Goal: Transaction & Acquisition: Purchase product/service

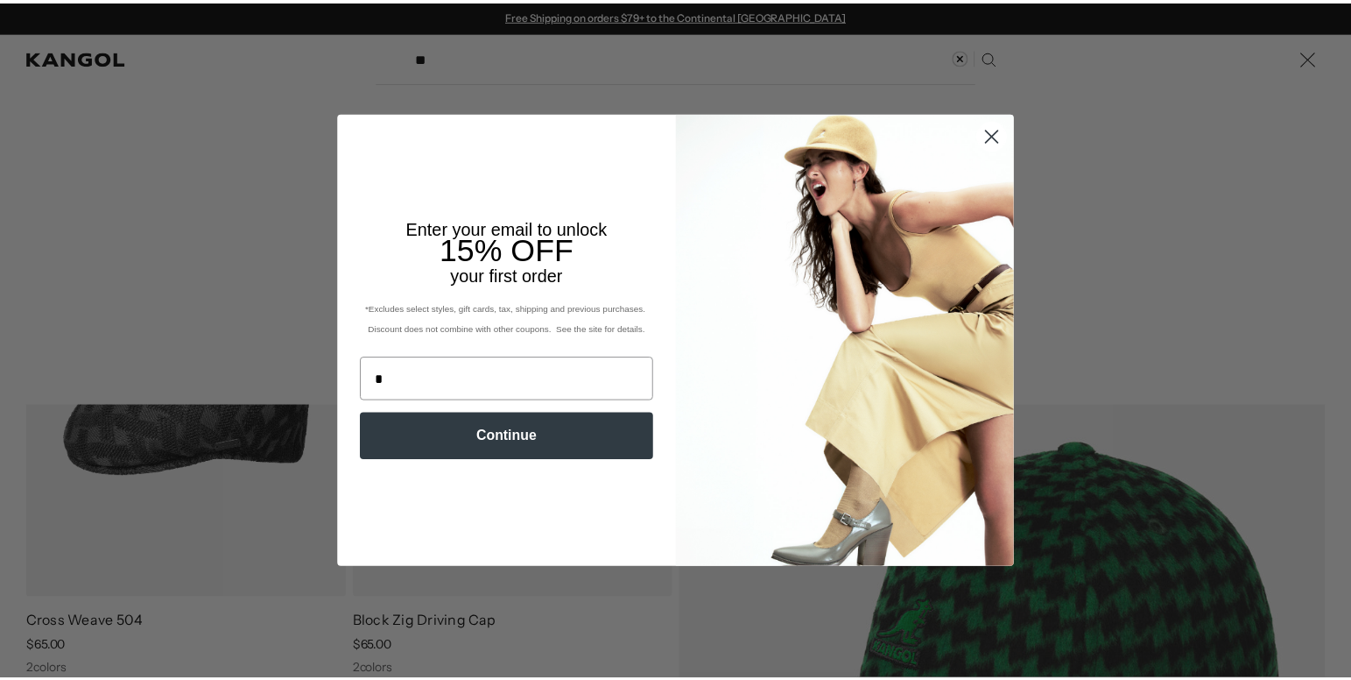
scroll to position [0, 361]
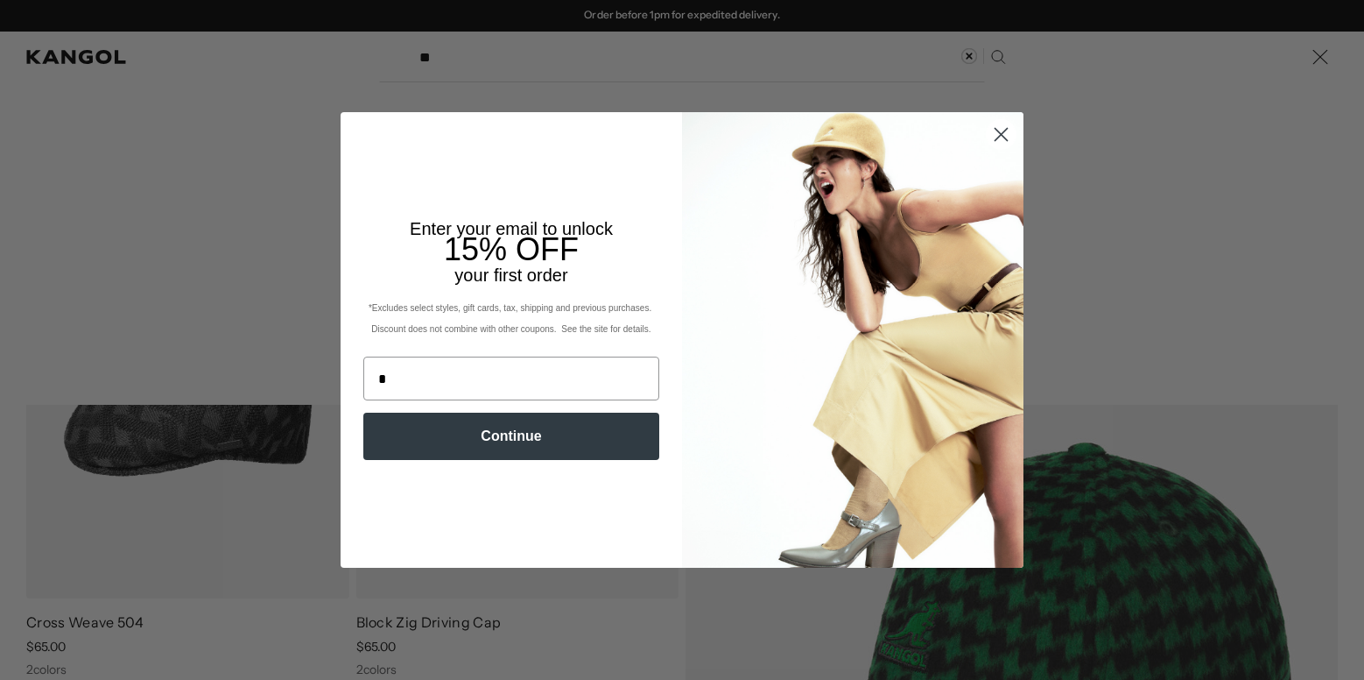
type input "*"
click at [1007, 135] on circle "Close dialog" at bounding box center [1001, 134] width 29 height 29
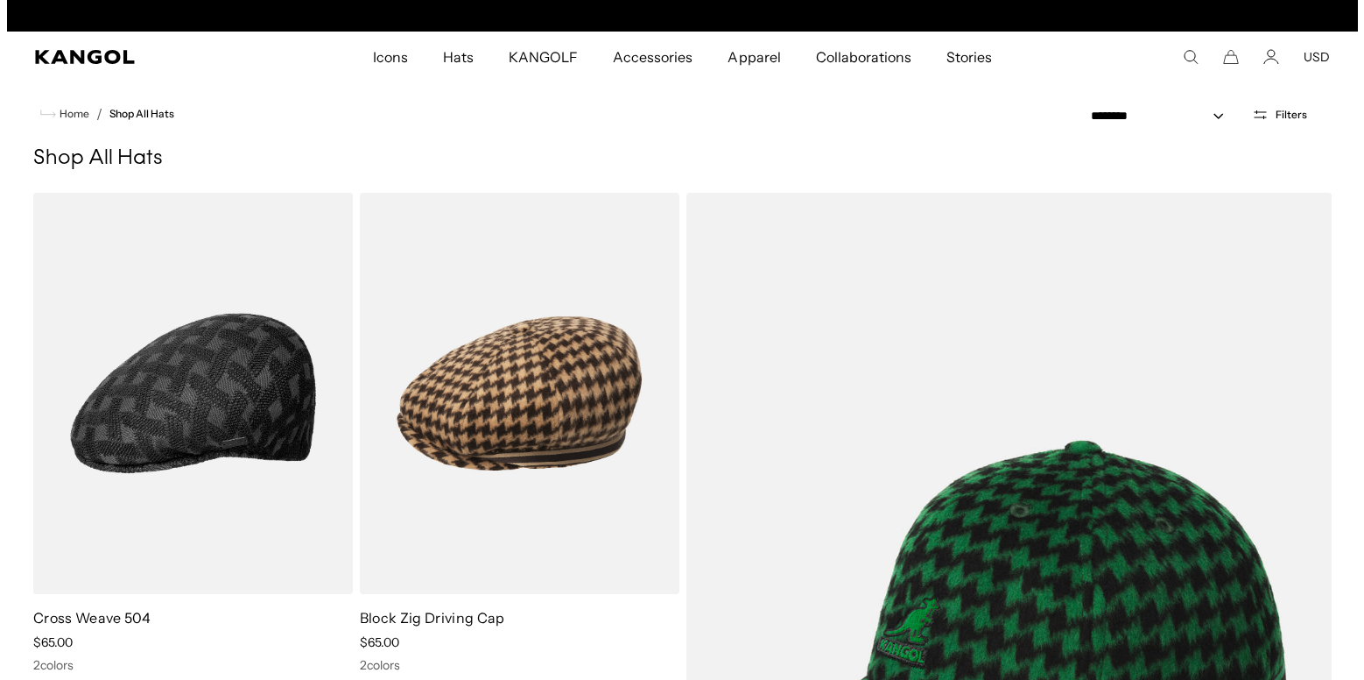
scroll to position [0, 0]
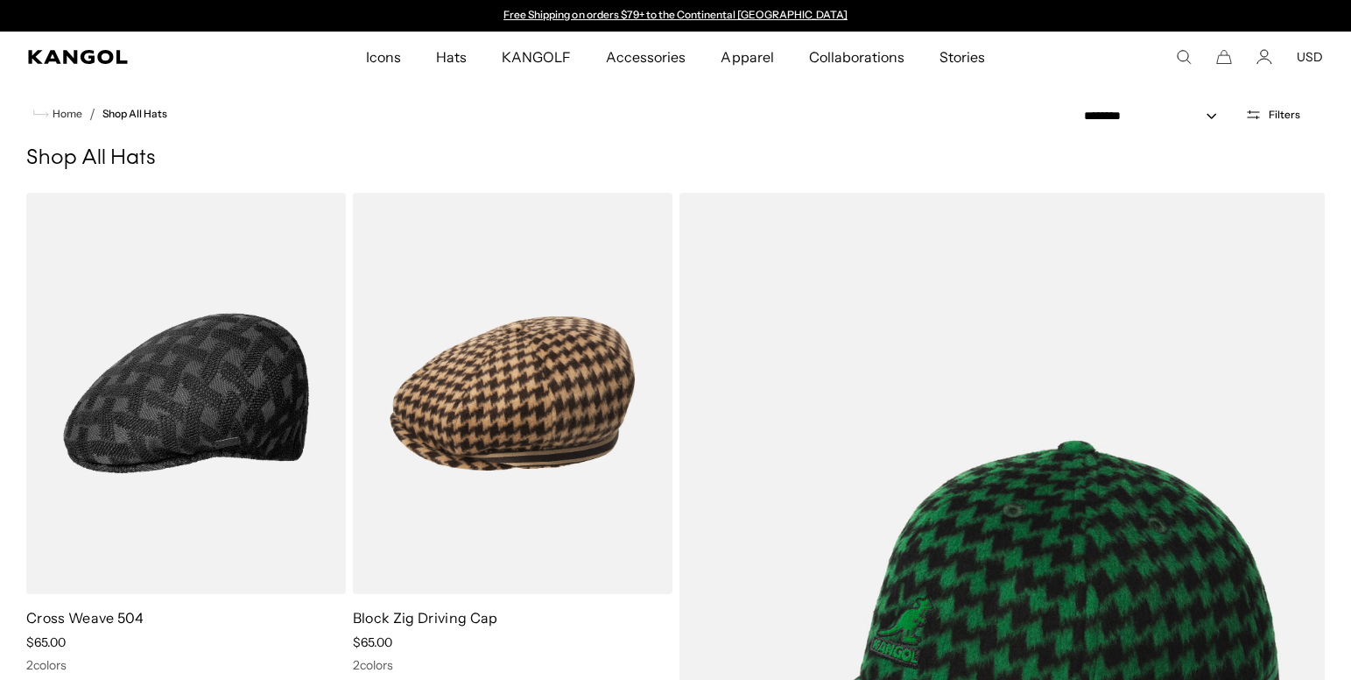
click at [1180, 60] on icon "Search here" at bounding box center [1184, 57] width 16 height 16
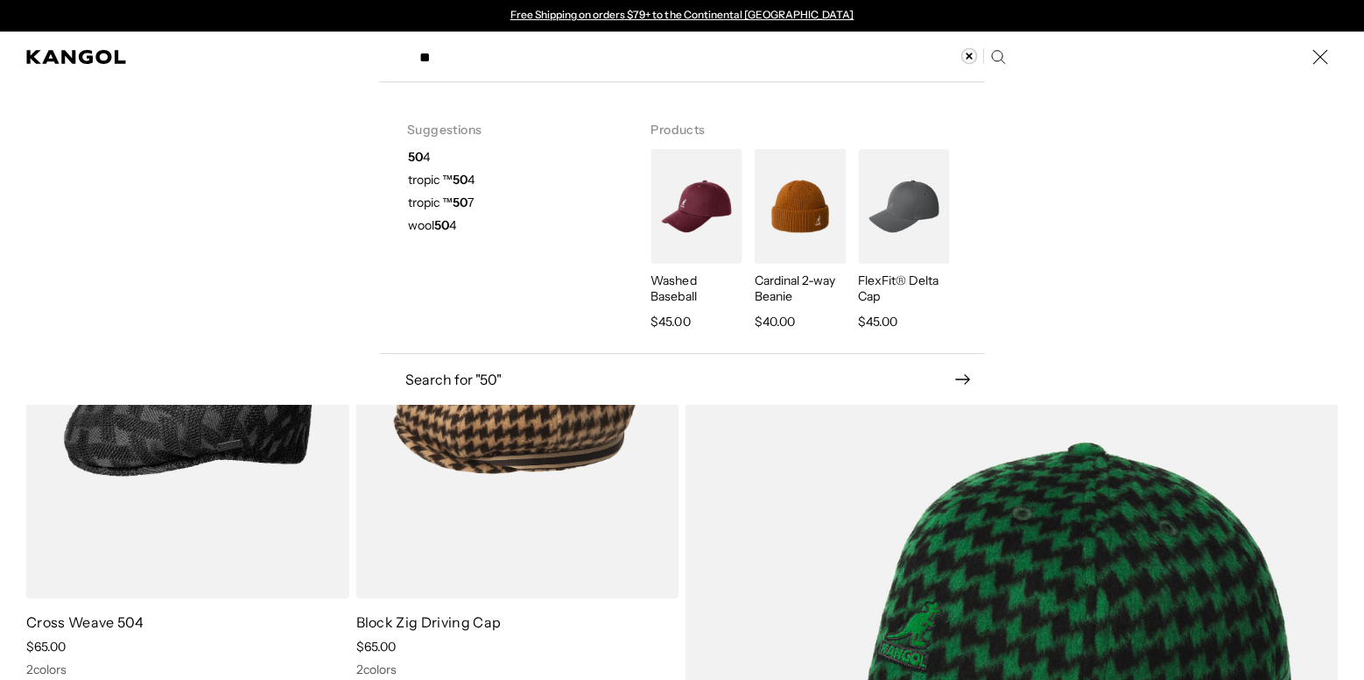
click at [497, 58] on input "**" at bounding box center [711, 57] width 605 height 44
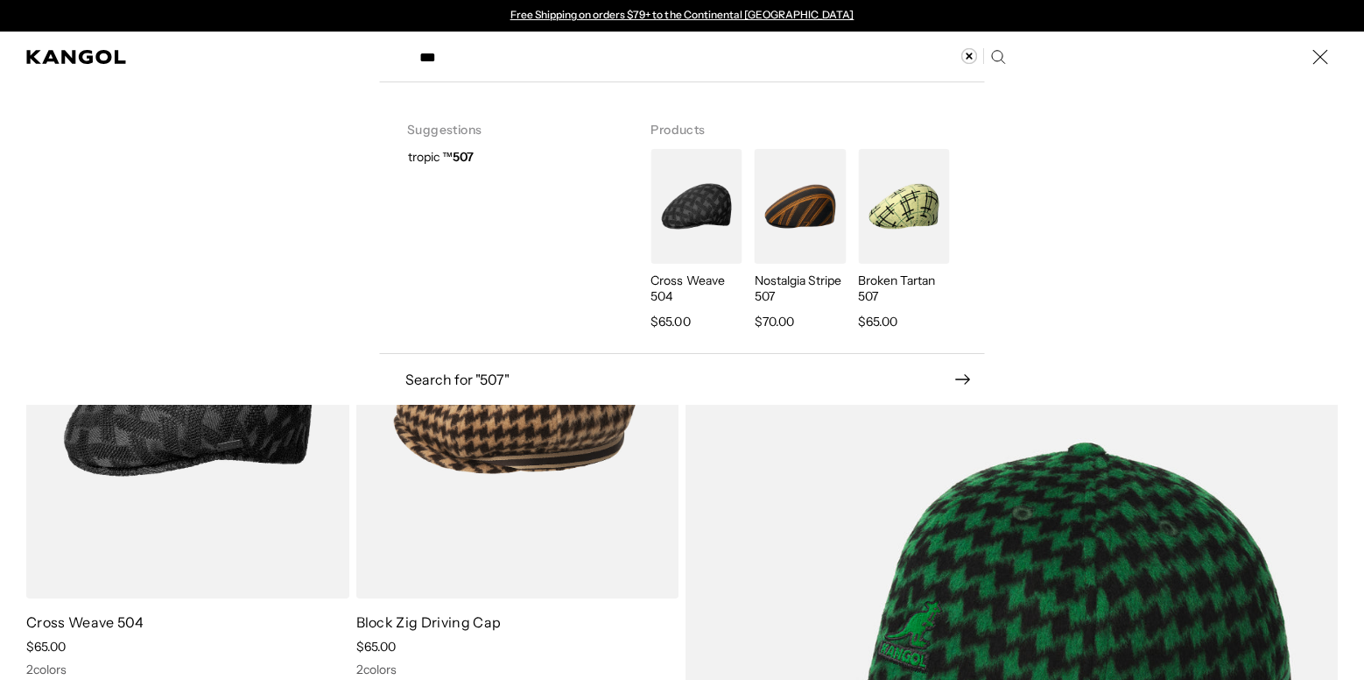
type input "***"
click at [1097, 239] on div "Suggestions tropic ™ 507 Products Cross Weave 504 Regular price $65.00 Nostalgi…" at bounding box center [681, 242] width 1351 height 323
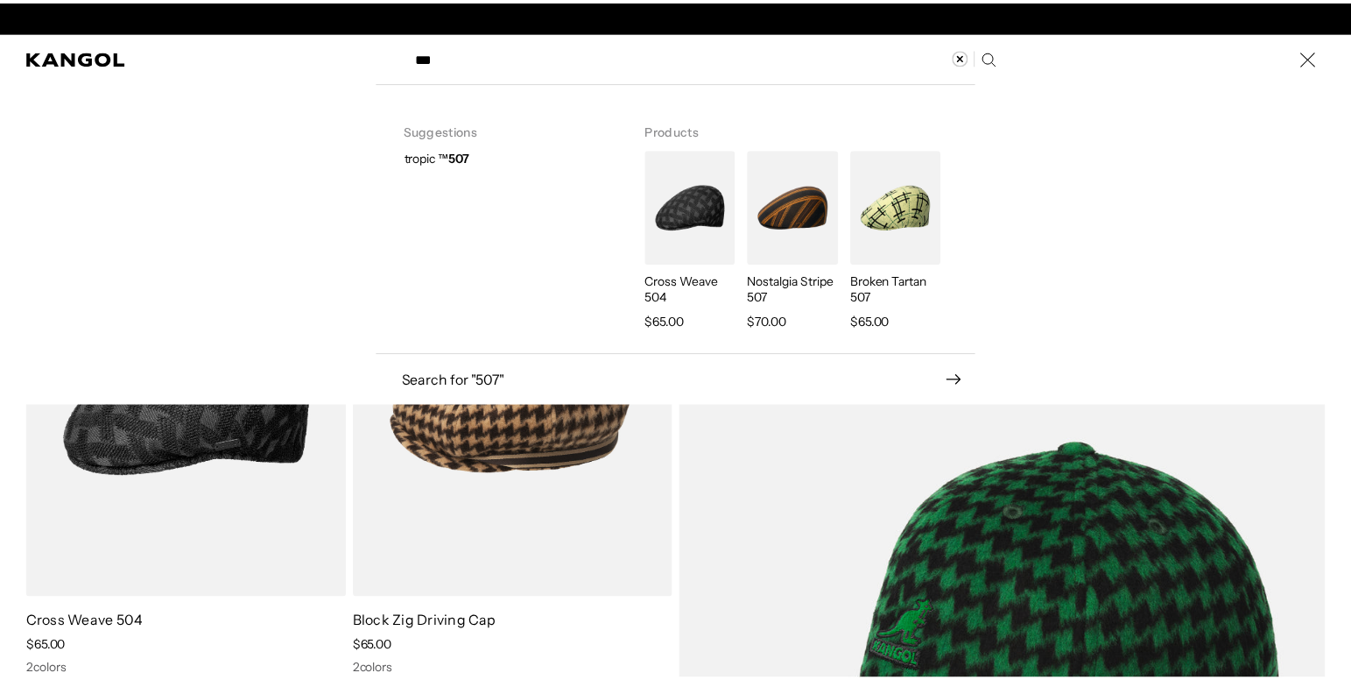
scroll to position [0, 361]
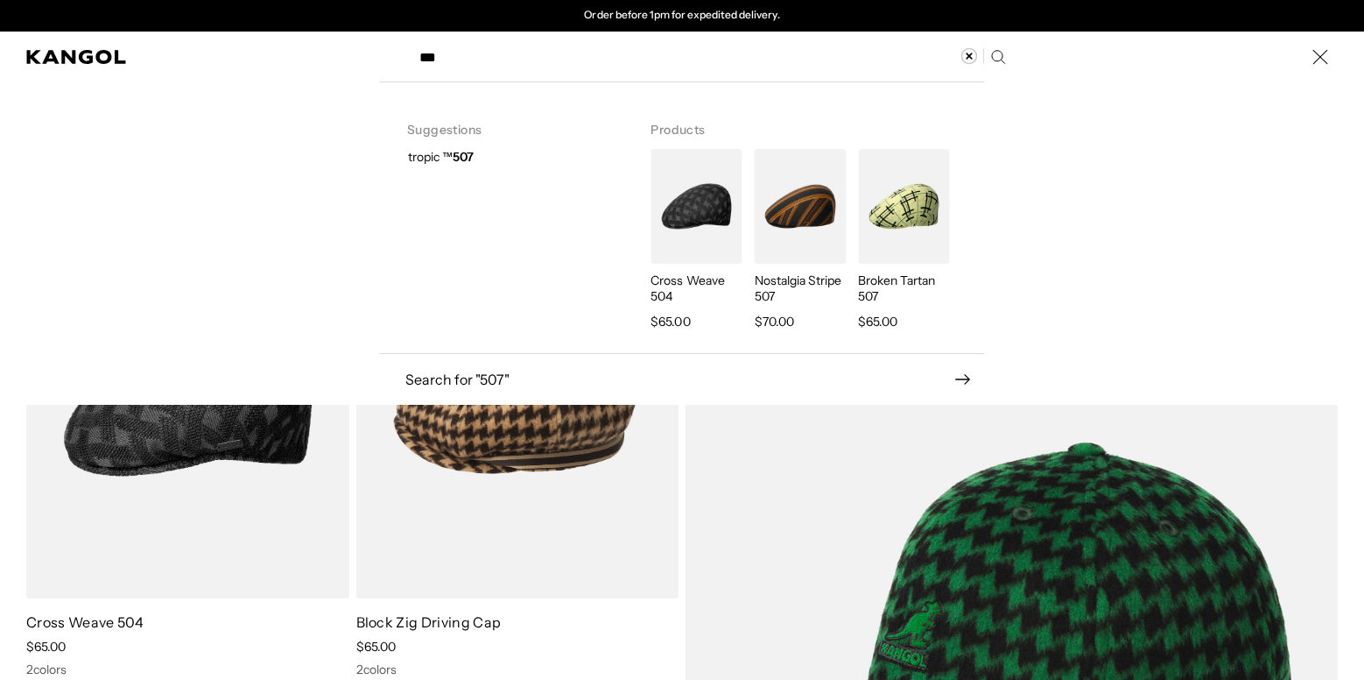
click at [458, 49] on label "Search here" at bounding box center [469, 49] width 79 height 0
click at [458, 56] on input "***" at bounding box center [711, 57] width 605 height 44
click at [990, 55] on icon "Search here" at bounding box center [998, 56] width 17 height 17
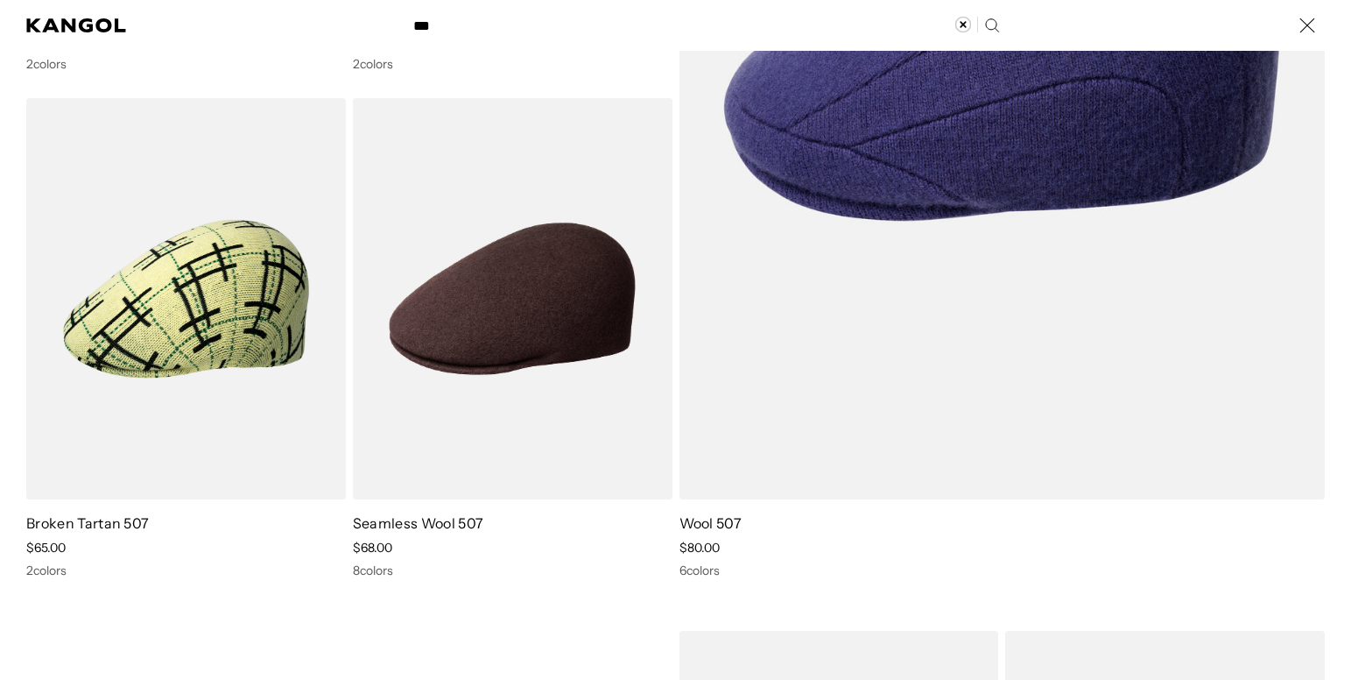
scroll to position [0, 361]
click at [0, 25] on div "Search here" at bounding box center [0, 25] width 0 height 0
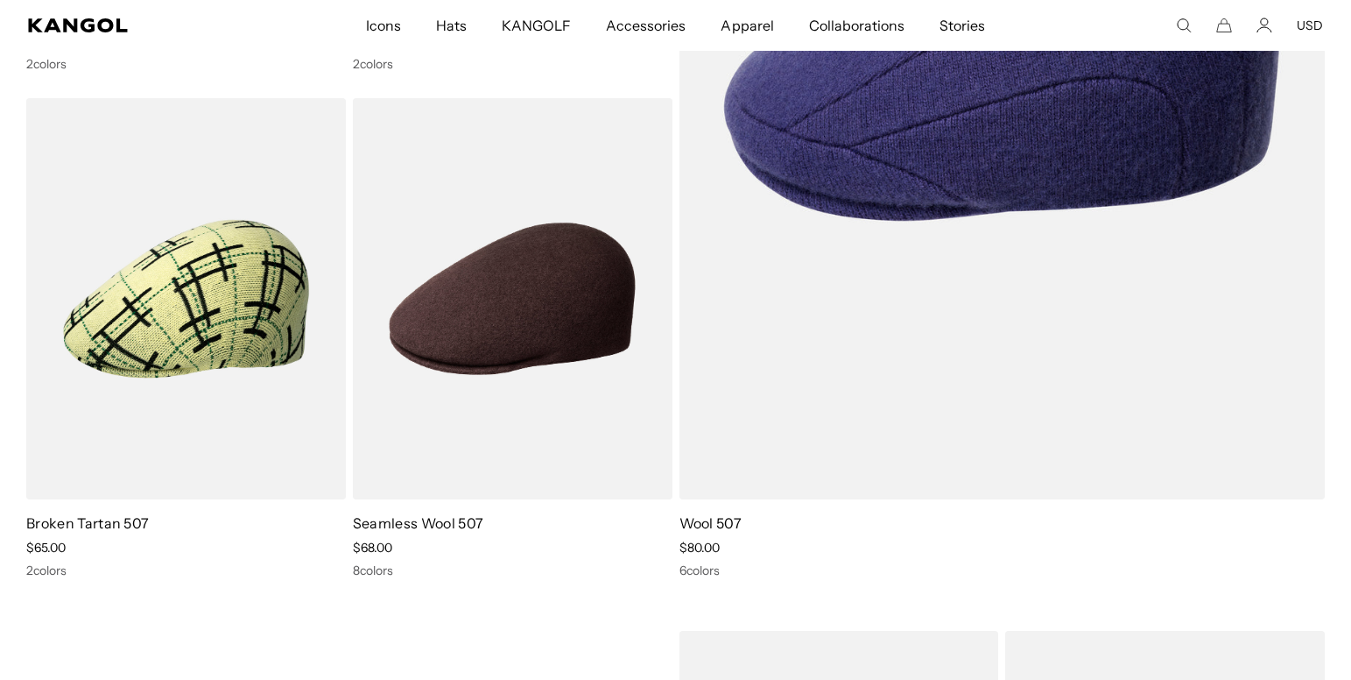
scroll to position [0, 0]
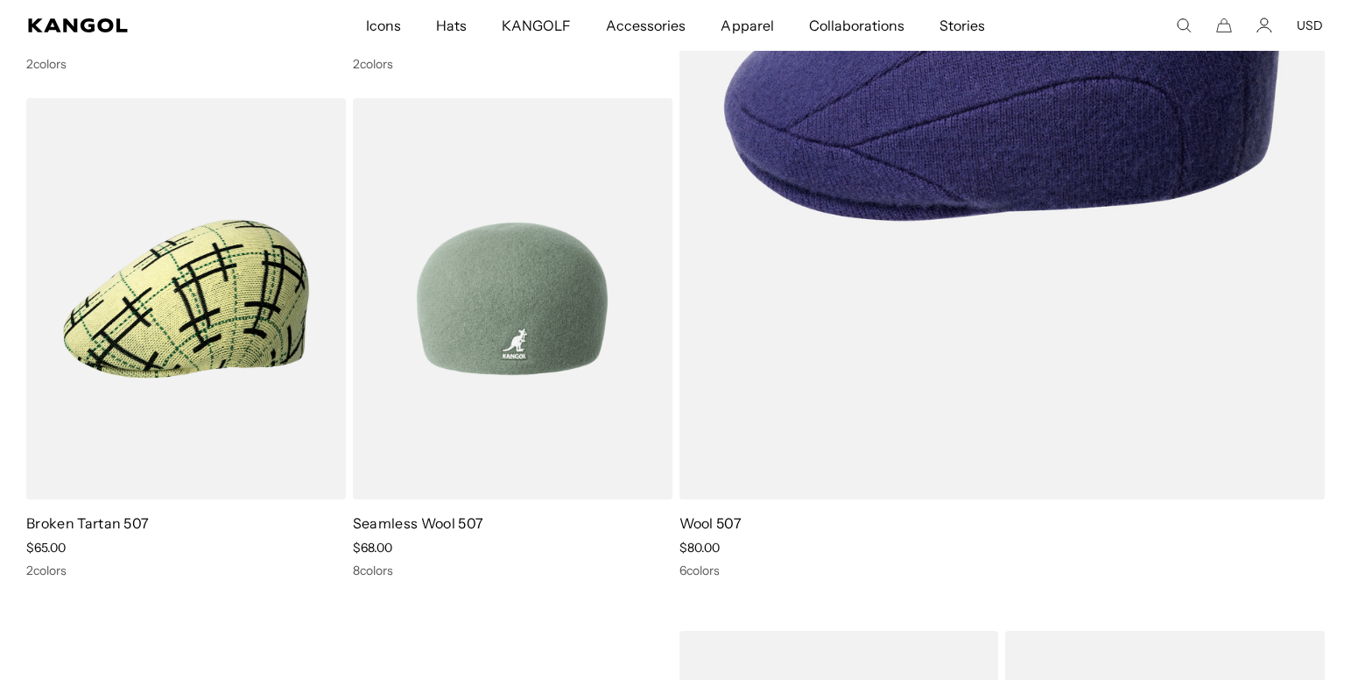
click at [496, 313] on img at bounding box center [513, 298] width 320 height 401
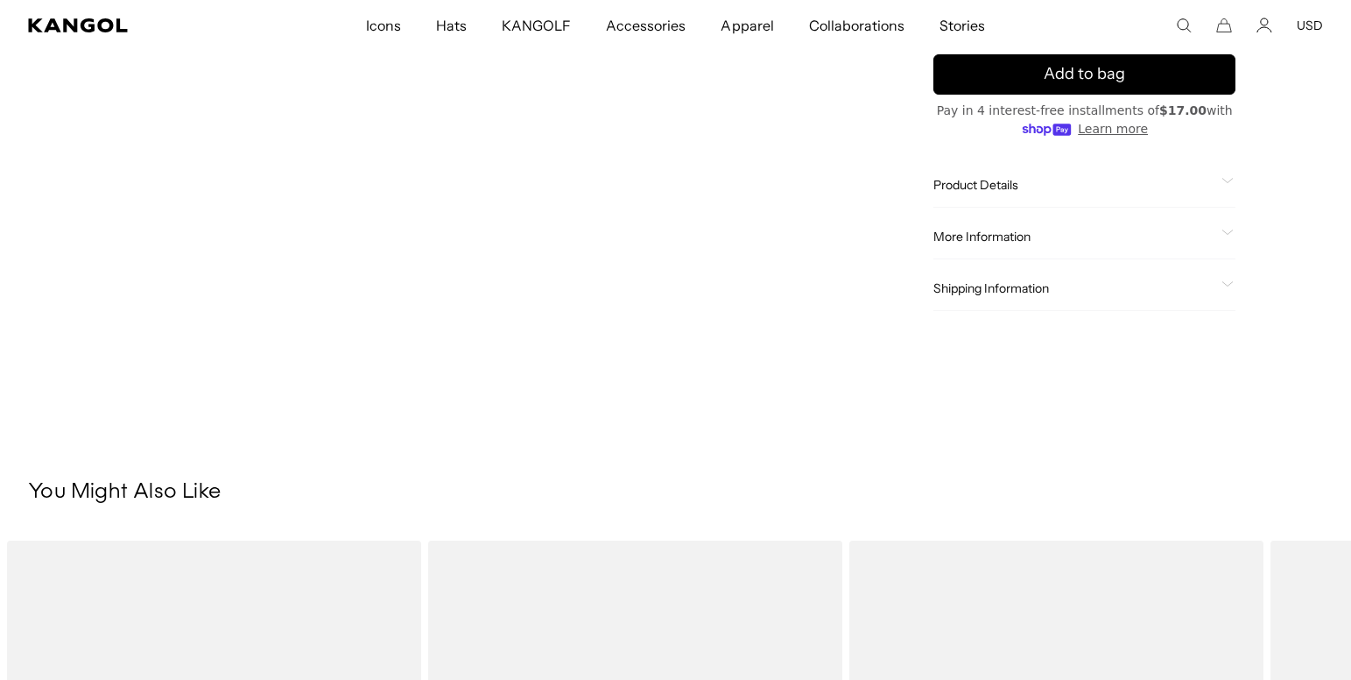
scroll to position [642, 0]
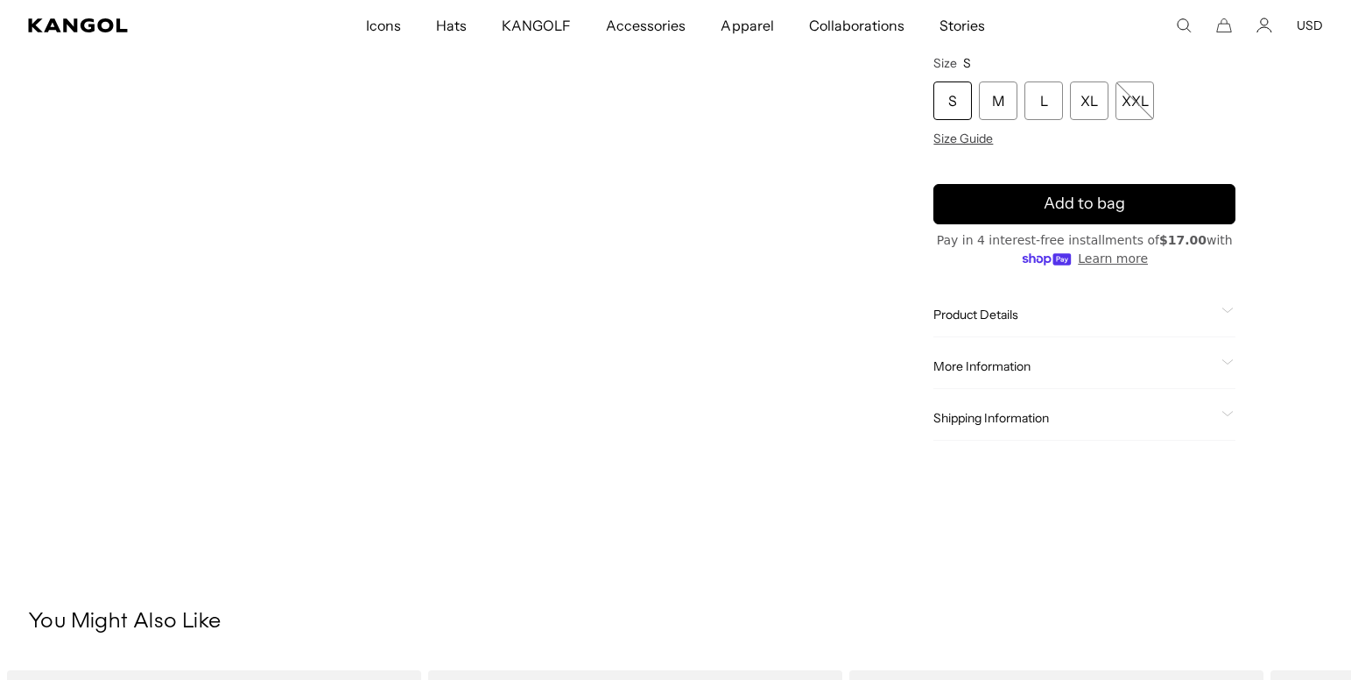
drag, startPoint x: 1017, startPoint y: 313, endPoint x: 952, endPoint y: 290, distance: 68.7
click at [1017, 314] on span "Product Details" at bounding box center [1074, 315] width 281 height 16
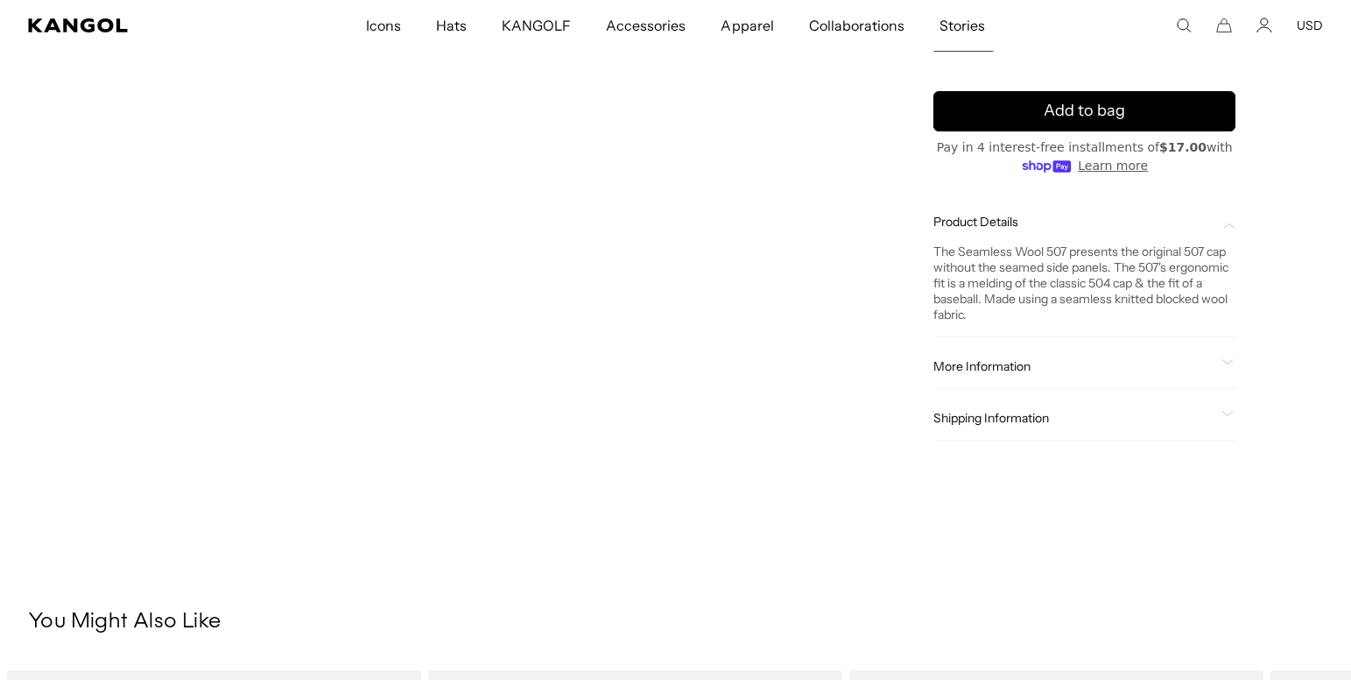
scroll to position [0, 0]
click at [1085, 372] on span "More Information" at bounding box center [1074, 366] width 281 height 16
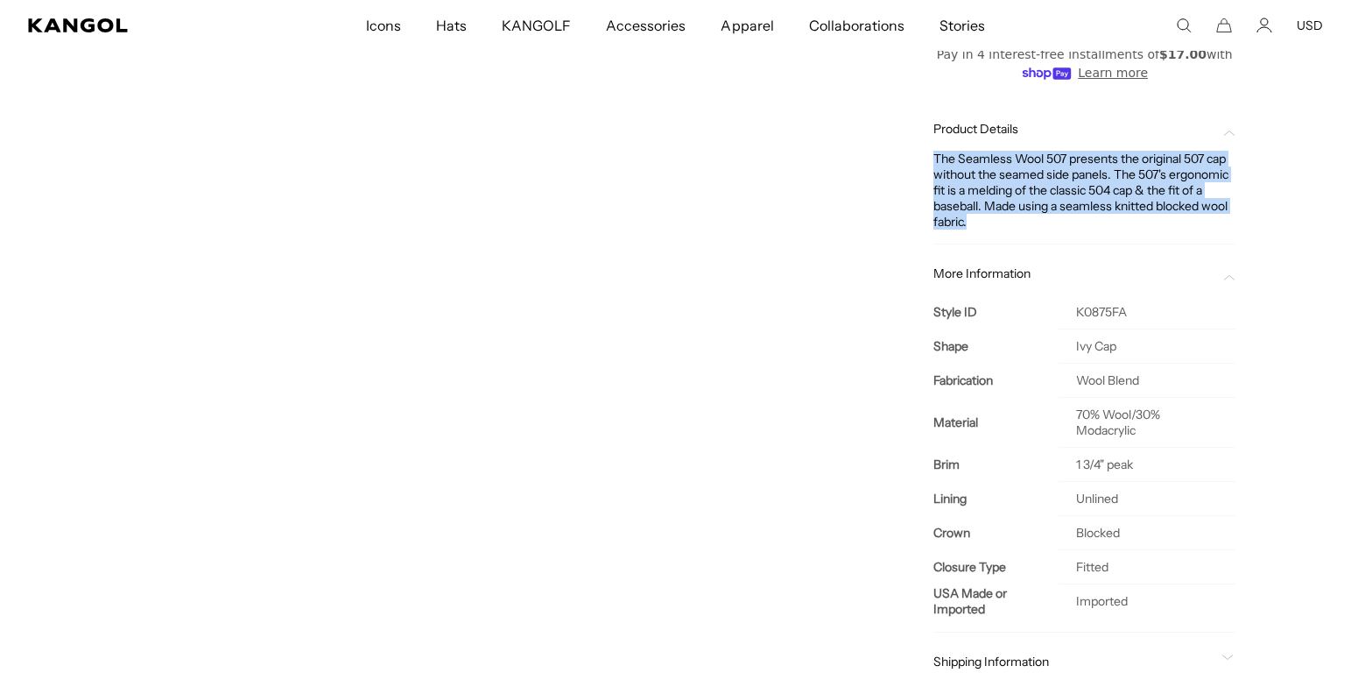
drag, startPoint x: 935, startPoint y: 156, endPoint x: 1125, endPoint y: 231, distance: 204.4
click at [1125, 231] on div "Product Details The Seamless Wool 507 presents the original 507 cap without the…" at bounding box center [1085, 175] width 302 height 137
copy div "The Seamless Wool 507 presents the original 507 cap without the seamed side pan…"
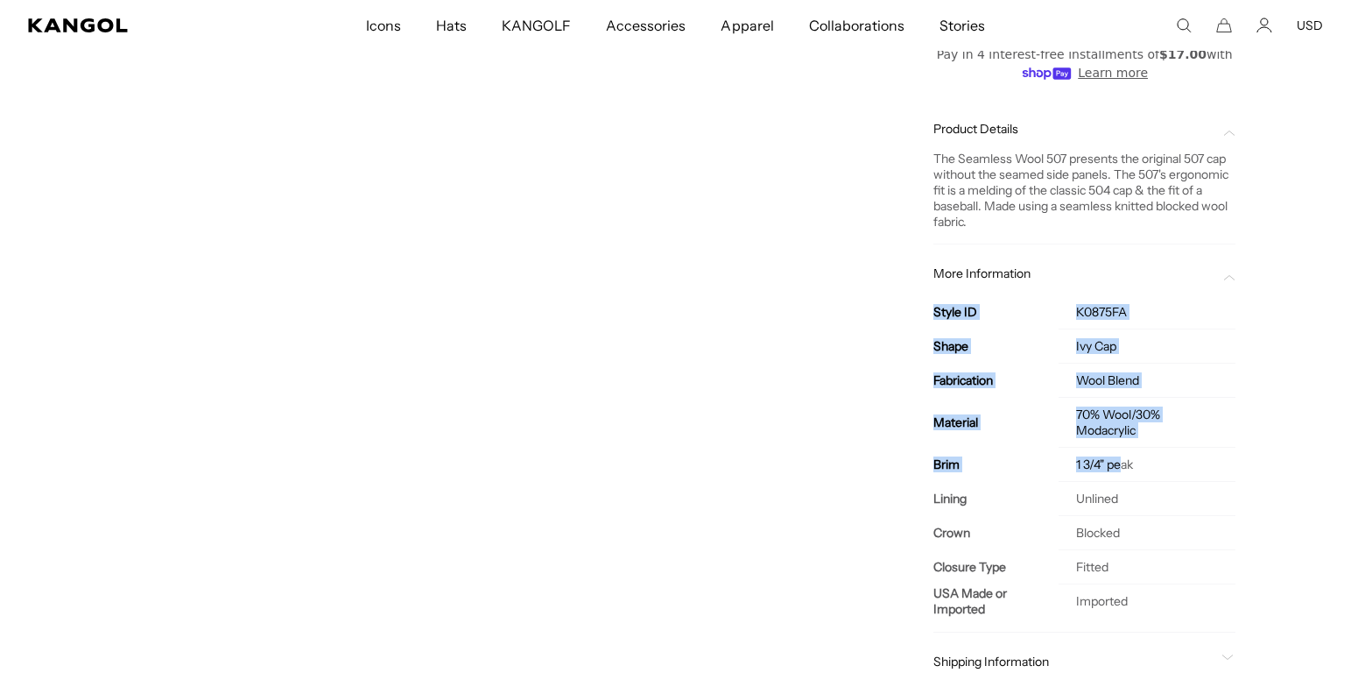
drag, startPoint x: 935, startPoint y: 314, endPoint x: 1118, endPoint y: 464, distance: 236.5
click at [1118, 464] on tbody "Style ID K0875FA Shape Ivy Cap Fabrication Wool Blend Material 70% Wool/30% Mod…" at bounding box center [1085, 456] width 302 height 322
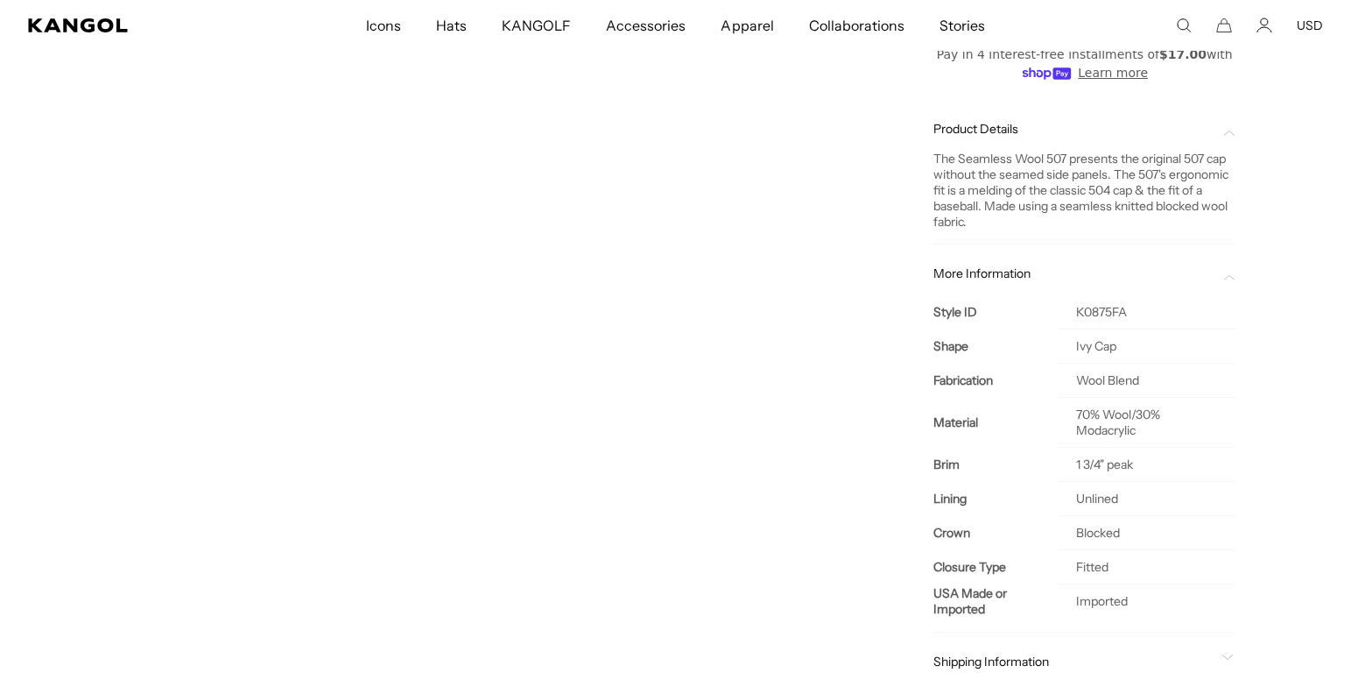
click at [907, 352] on div "Home / All Products / Seamless Wool 507 Seamless Wool 507 Regular price $68.00 …" at bounding box center [1084, 125] width 477 height 1188
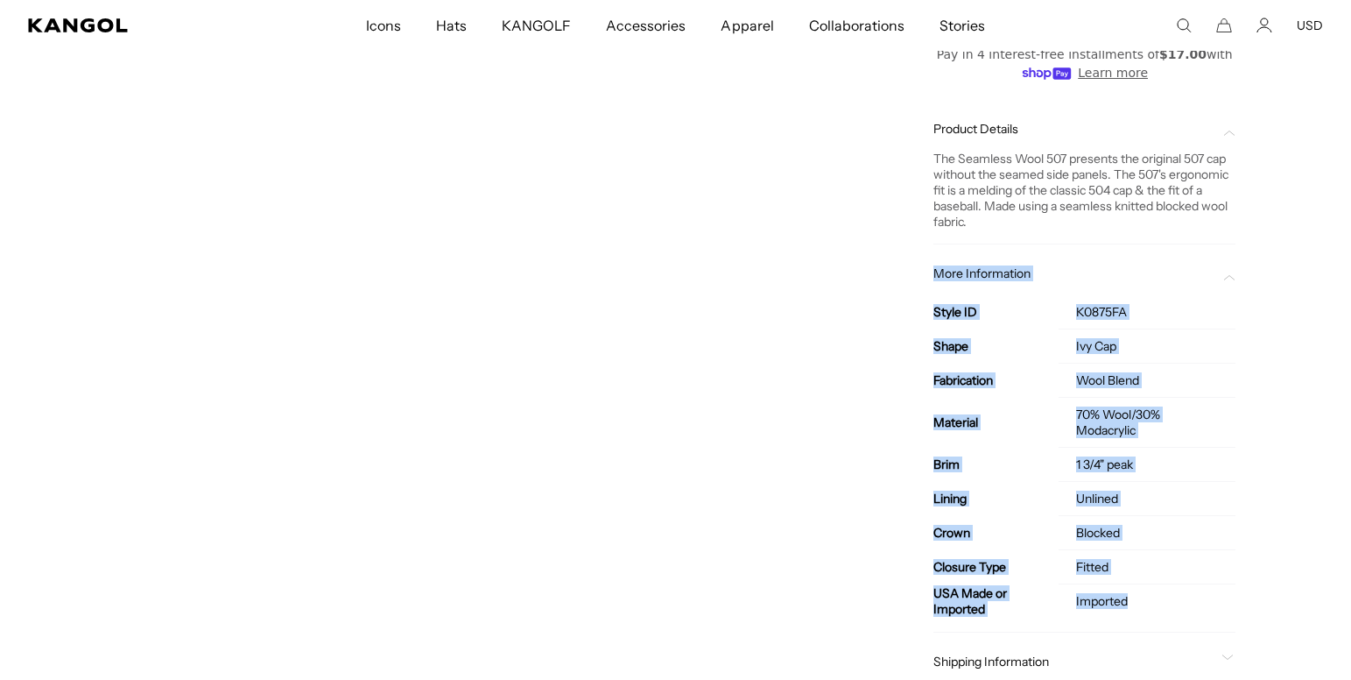
drag, startPoint x: 934, startPoint y: 273, endPoint x: 1155, endPoint y: 605, distance: 398.6
click at [1156, 608] on div "More Information Style ID K0875FA Shape Ivy Cap Fabrication Wool Blend Material…" at bounding box center [1085, 441] width 302 height 381
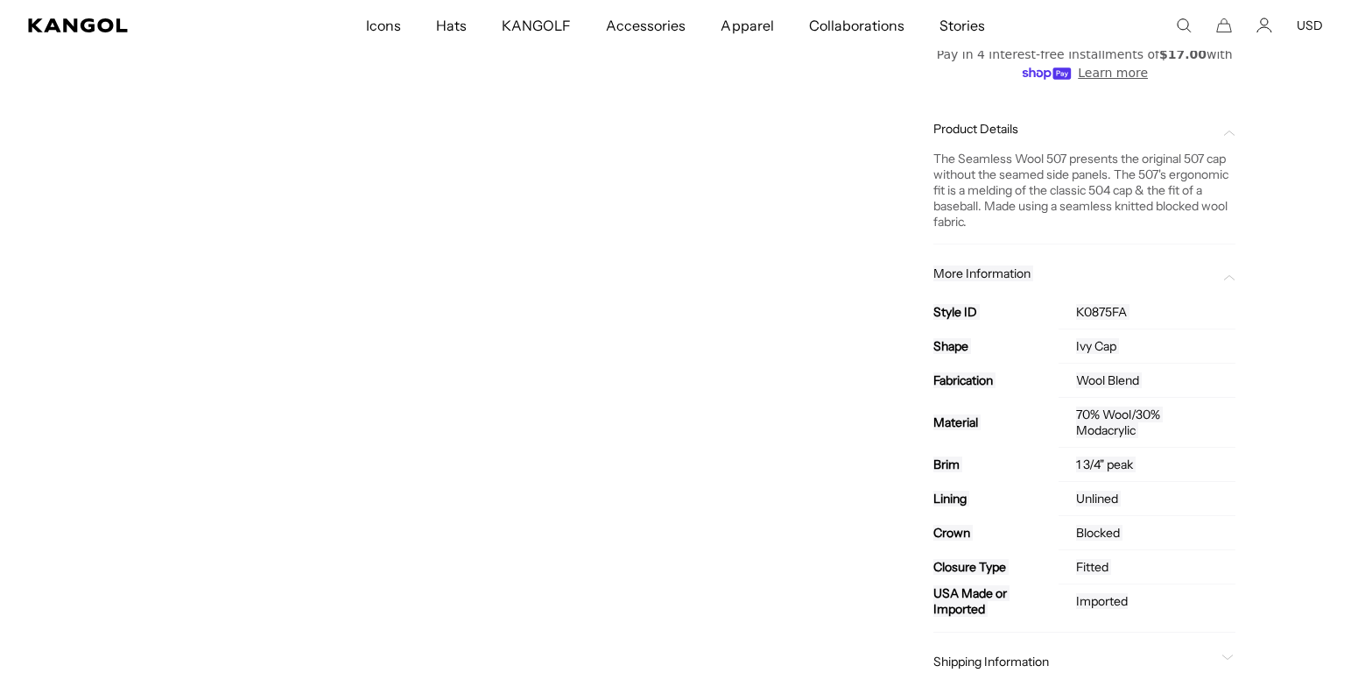
copy div "More Information Style ID K0875FA Shape Ivy Cap Fabrication Wool Blend Material…"
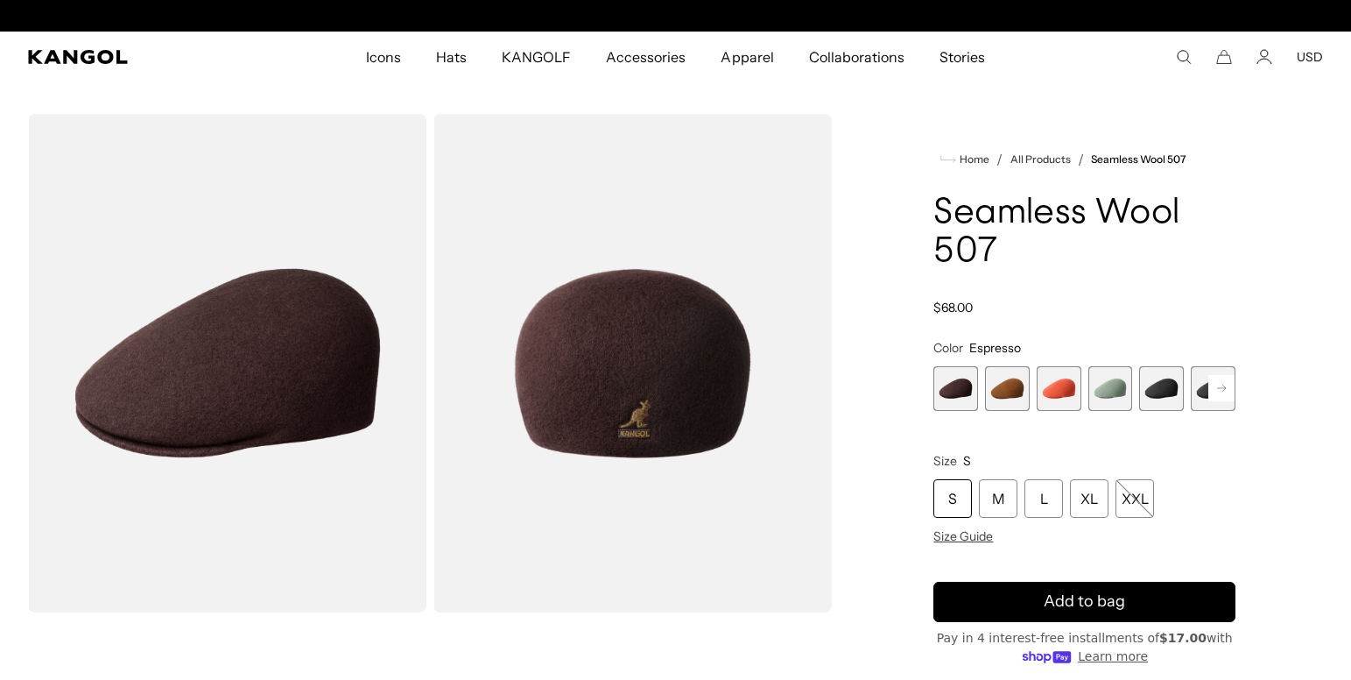
scroll to position [0, 0]
click at [956, 391] on span "1 of 9" at bounding box center [956, 388] width 45 height 45
click at [947, 387] on span "1 of 9" at bounding box center [956, 388] width 45 height 45
click at [1007, 387] on span "2 of 9" at bounding box center [1007, 388] width 45 height 45
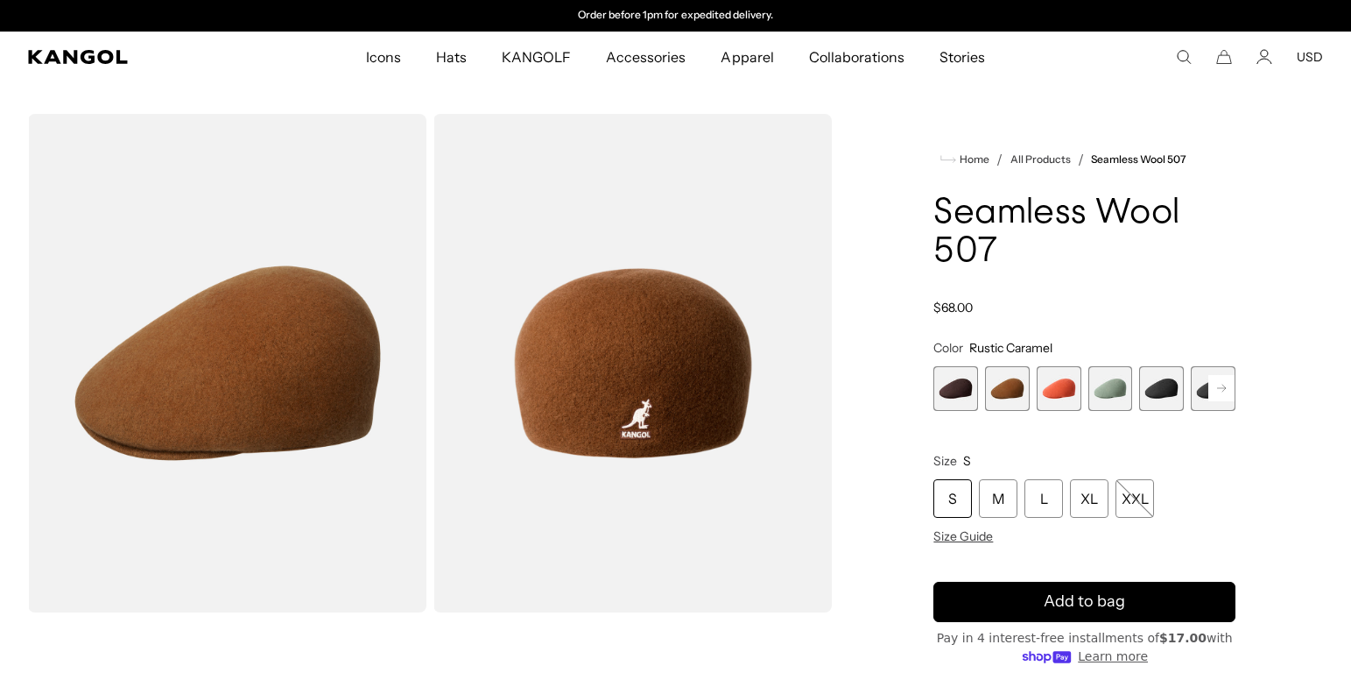
click at [954, 392] on span "1 of 9" at bounding box center [956, 388] width 45 height 45
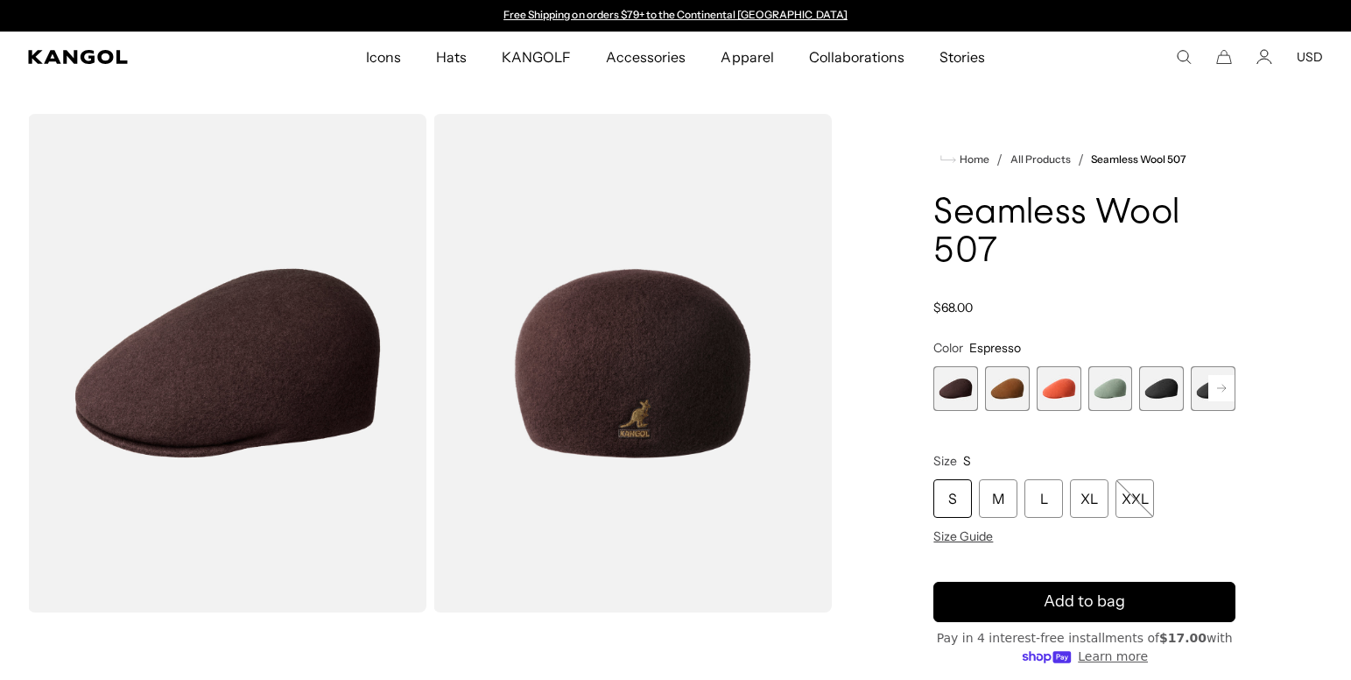
click at [1158, 390] on span "5 of 9" at bounding box center [1161, 388] width 45 height 45
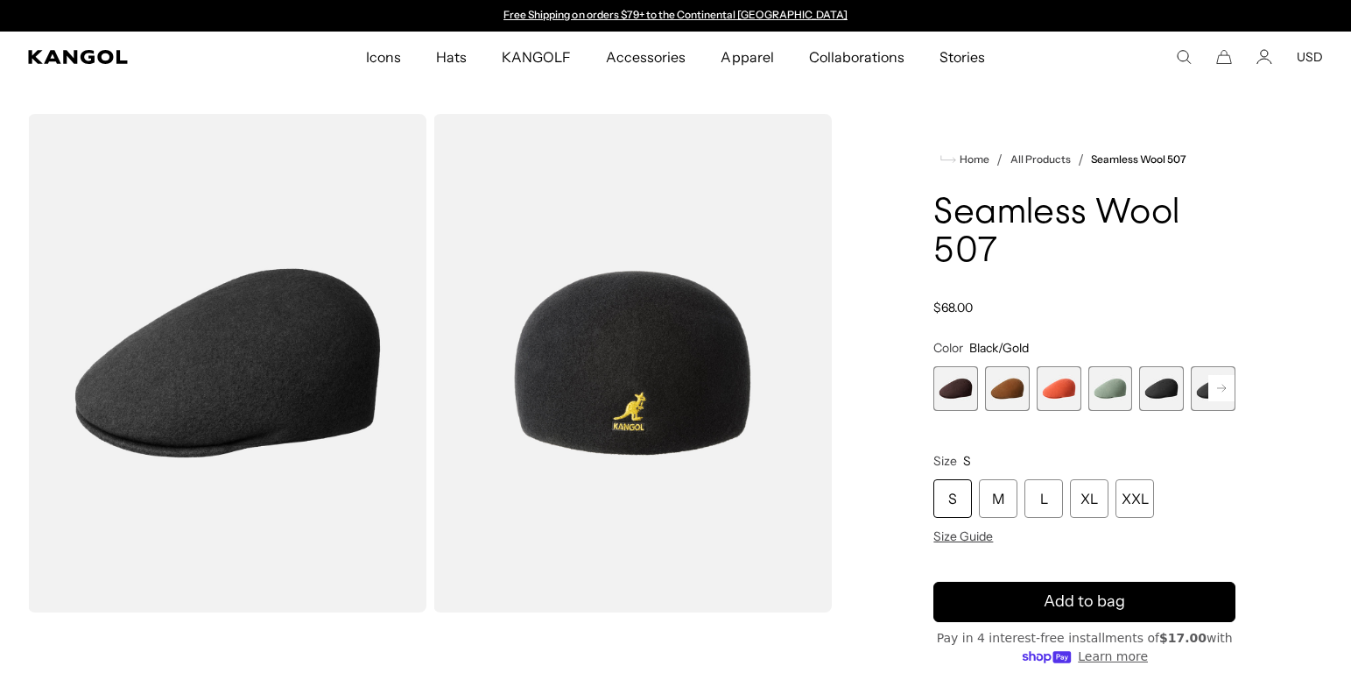
click at [1227, 392] on rect at bounding box center [1222, 388] width 26 height 26
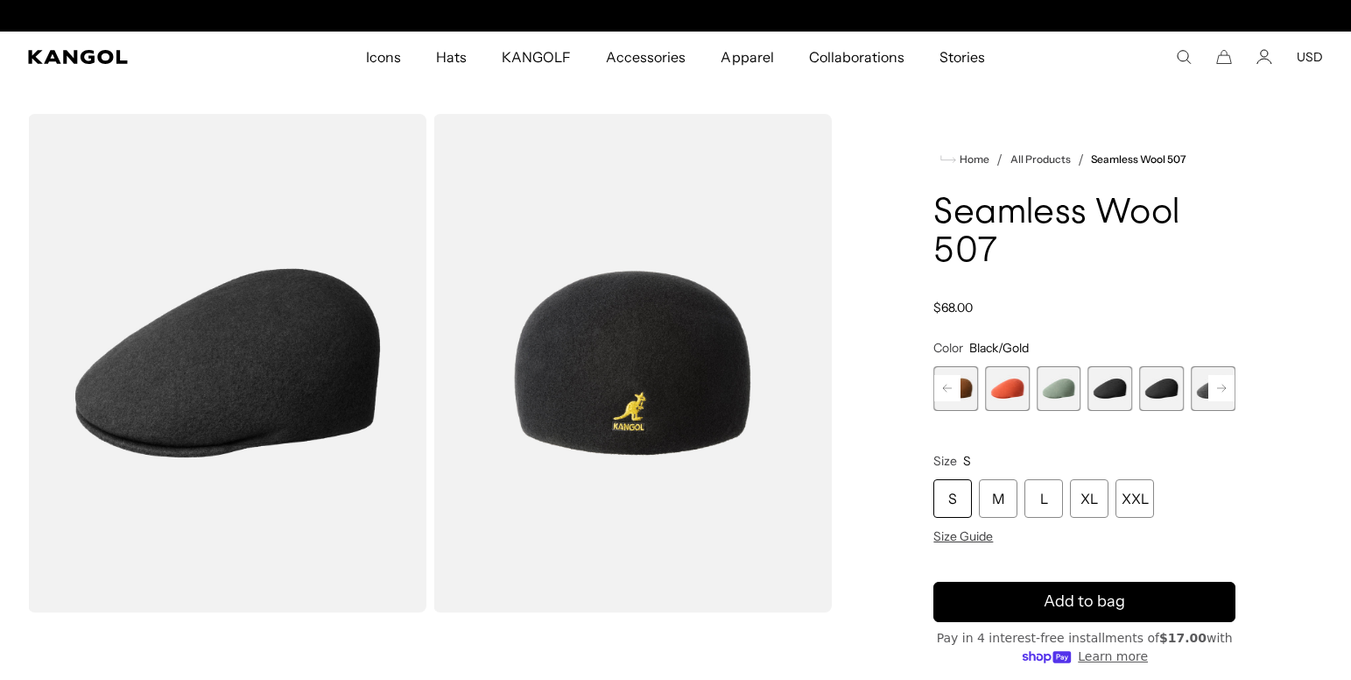
click at [1168, 393] on span "6 of 9" at bounding box center [1161, 388] width 45 height 45
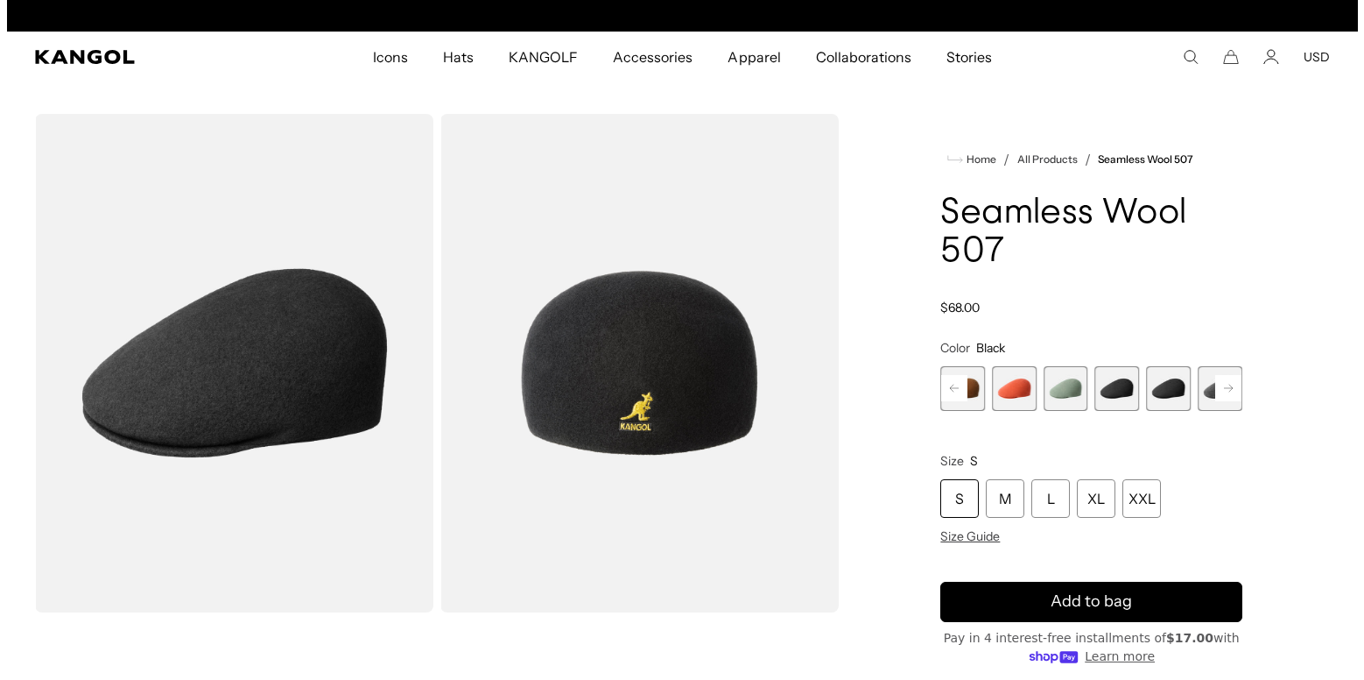
scroll to position [0, 361]
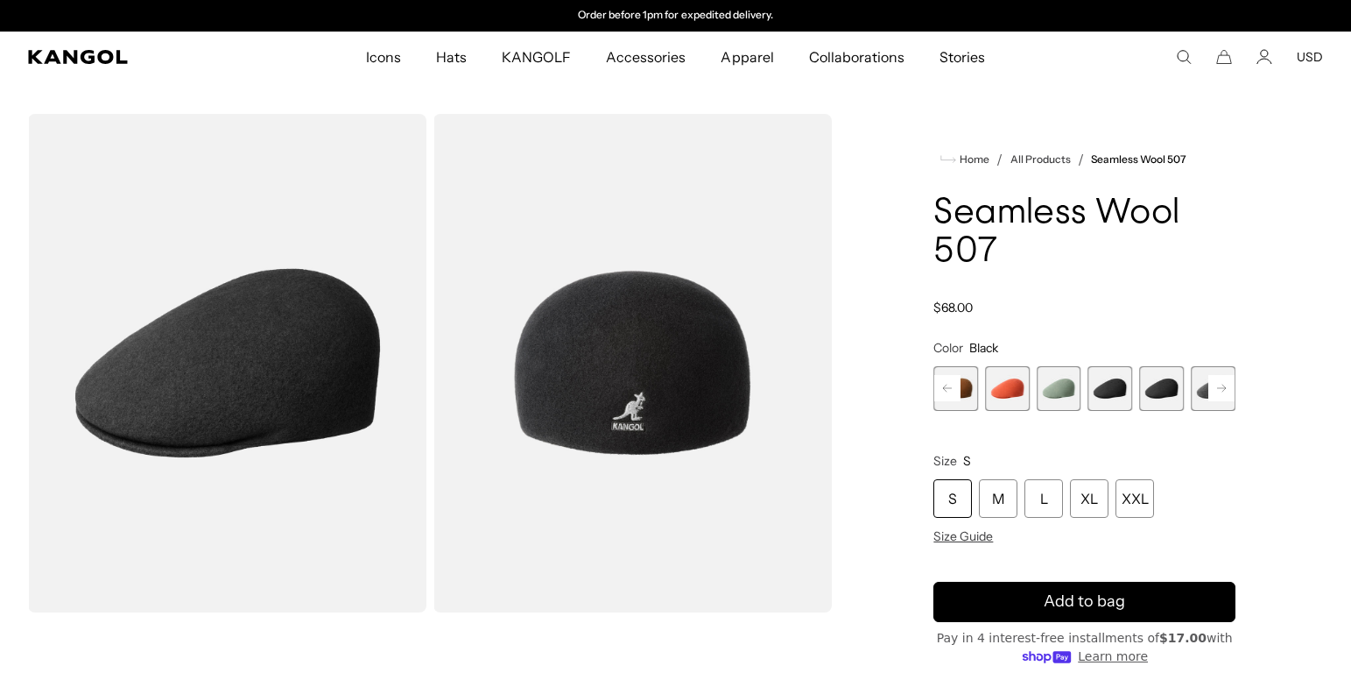
click at [330, 354] on img "Gallery Viewer" at bounding box center [227, 363] width 398 height 498
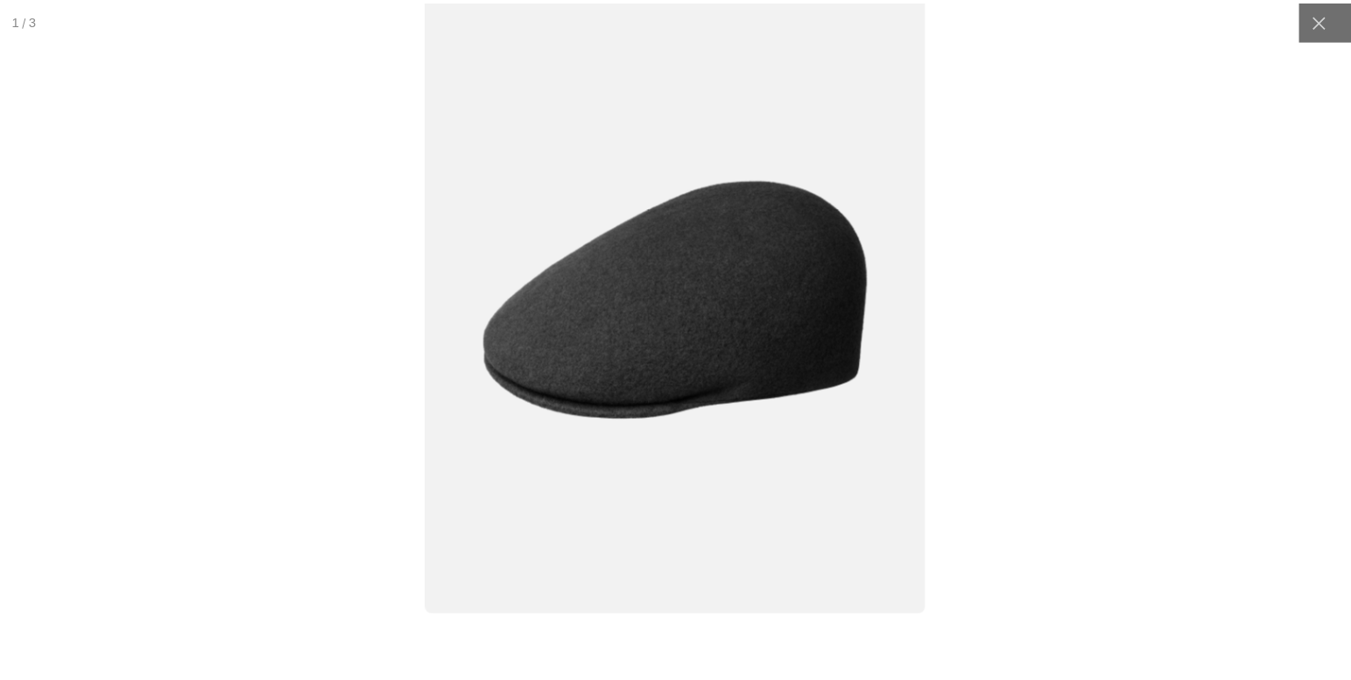
scroll to position [0, 0]
click at [1325, 22] on icon at bounding box center [1331, 19] width 13 height 13
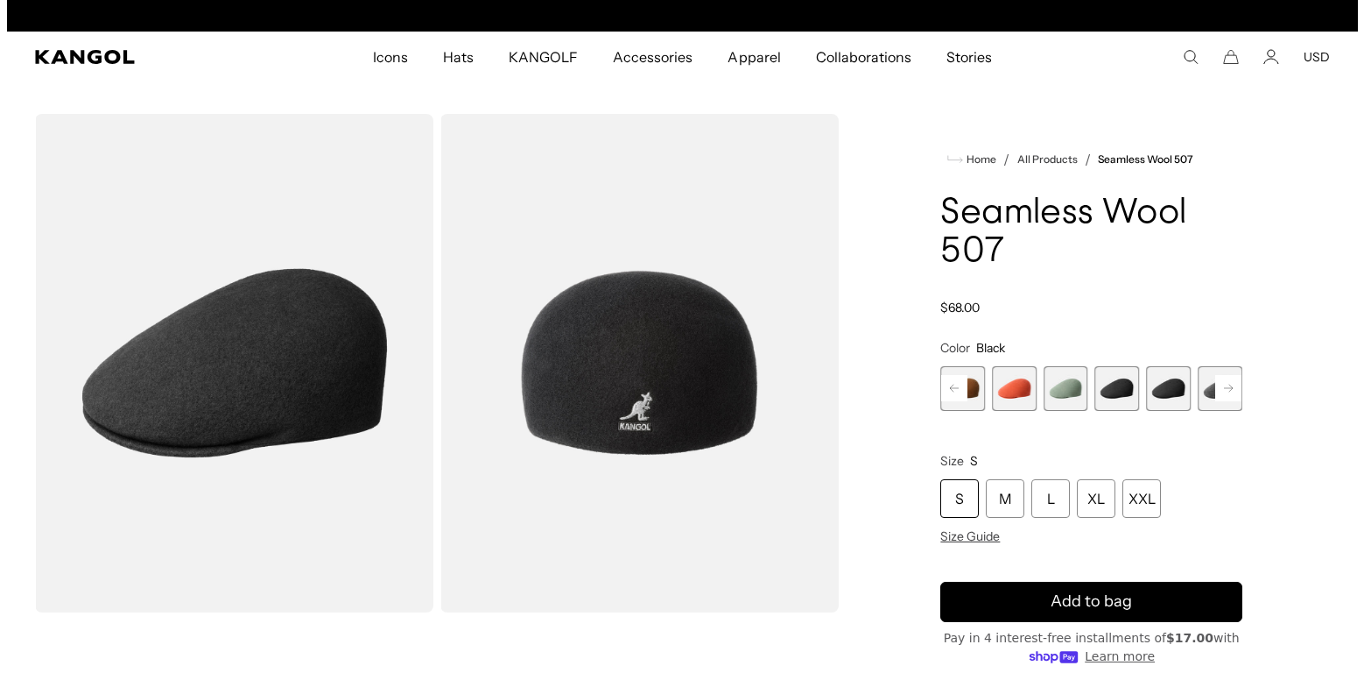
scroll to position [0, 361]
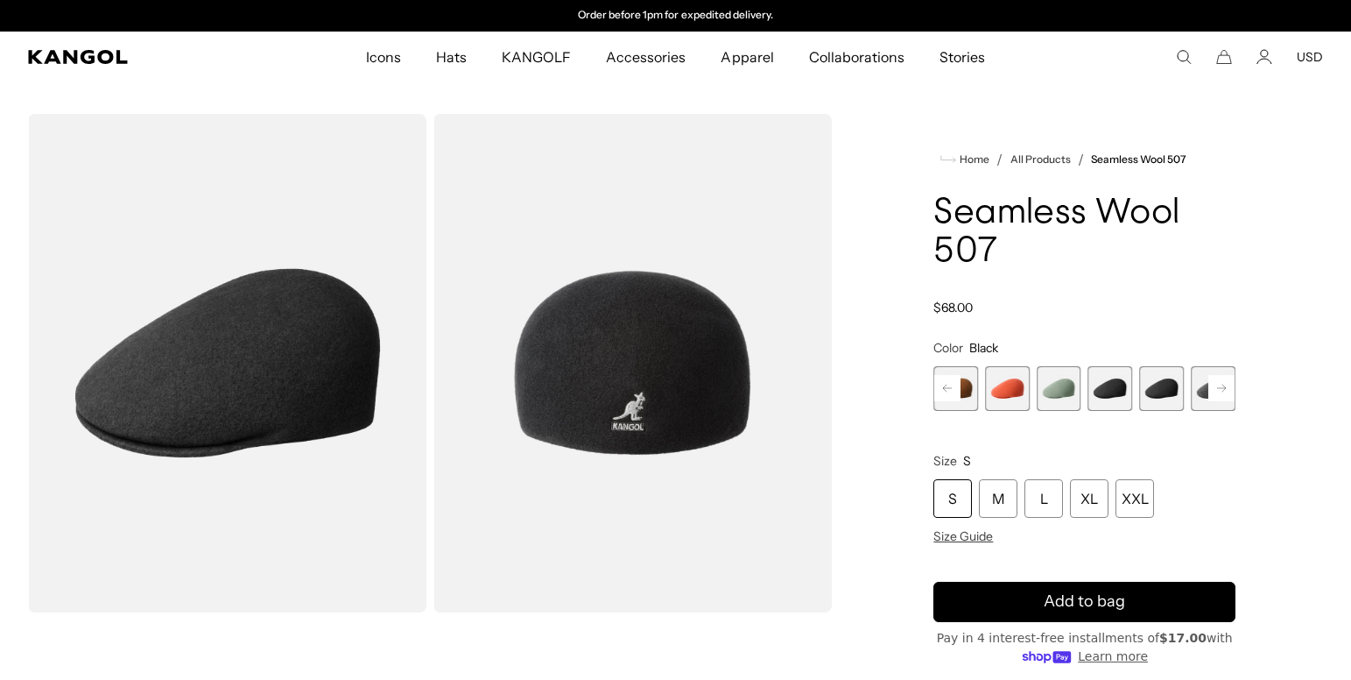
click at [604, 356] on img "Gallery Viewer" at bounding box center [632, 363] width 398 height 498
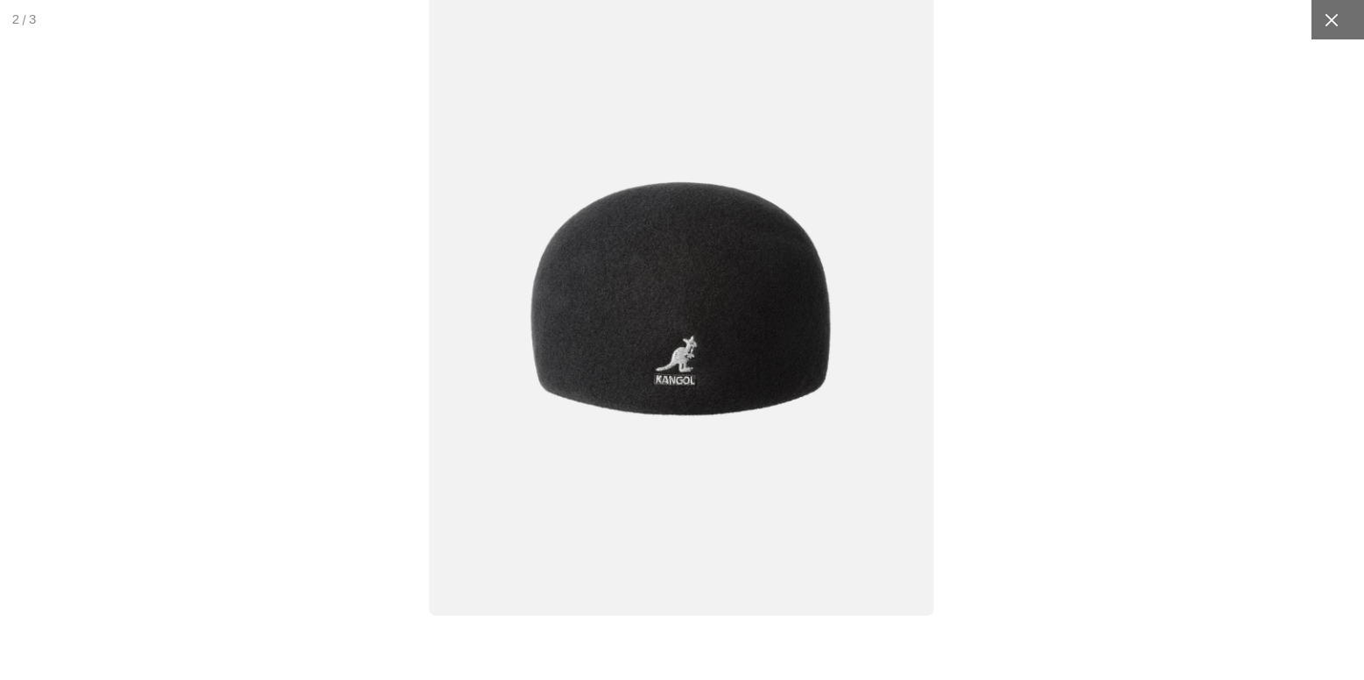
click at [1322, 32] on div at bounding box center [1331, 19] width 39 height 39
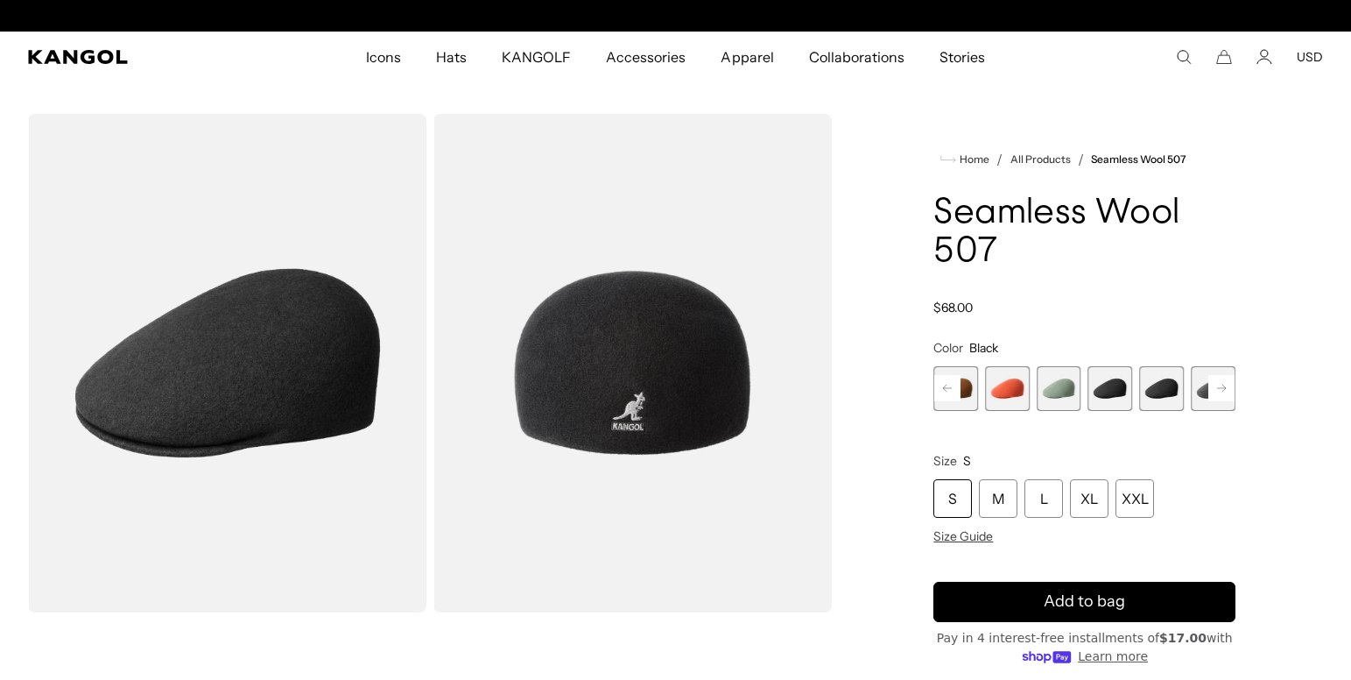
scroll to position [0, 0]
click at [951, 392] on rect at bounding box center [947, 388] width 26 height 26
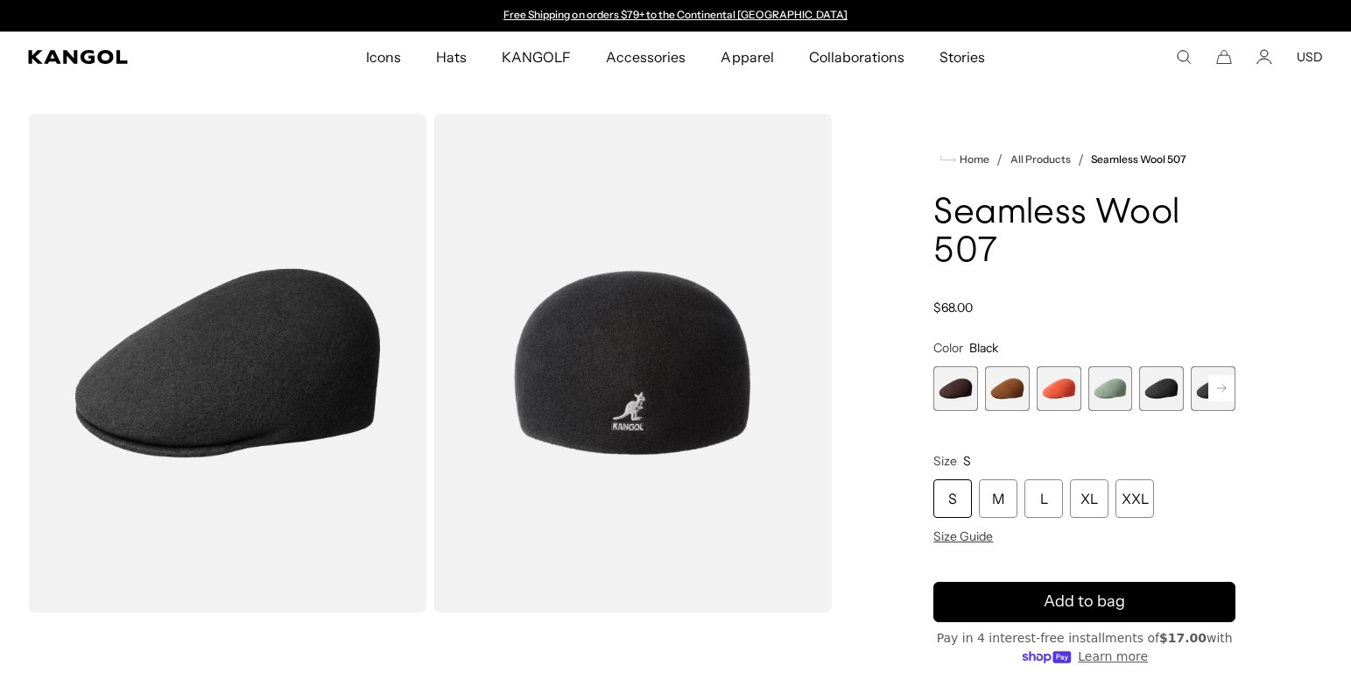
click at [962, 391] on span "1 of 9" at bounding box center [956, 388] width 45 height 45
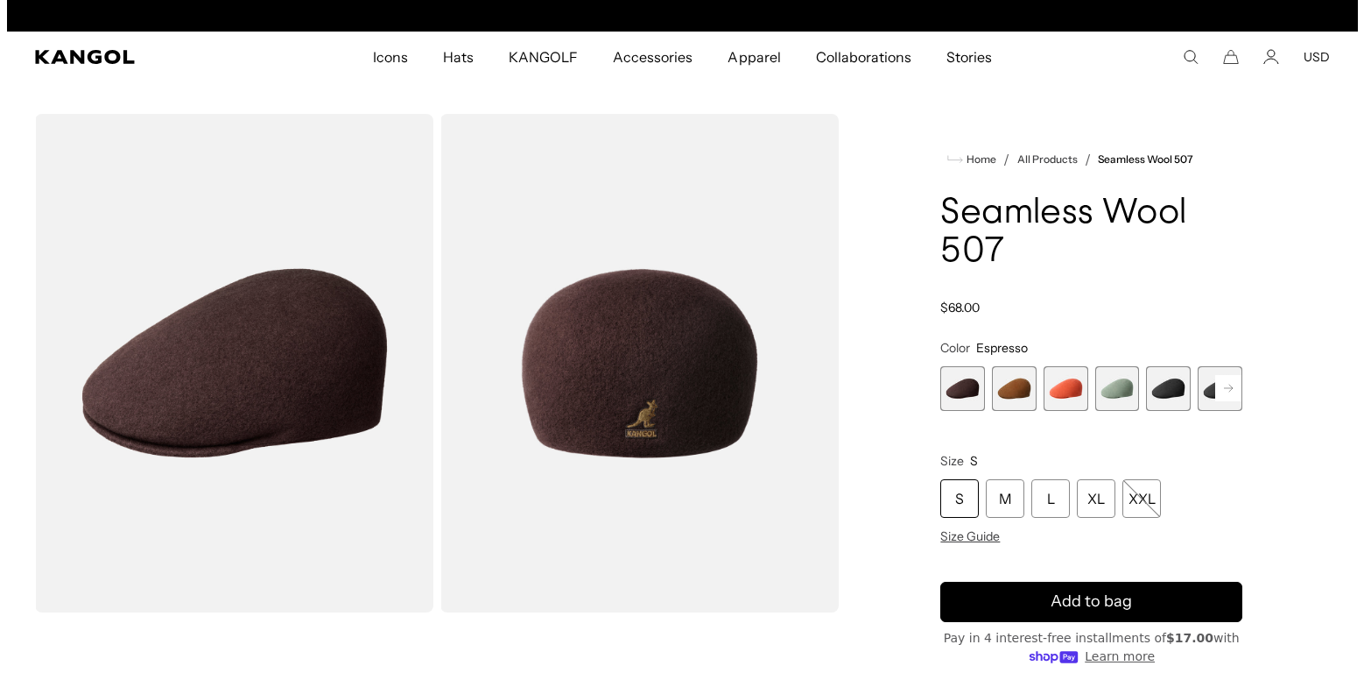
scroll to position [0, 361]
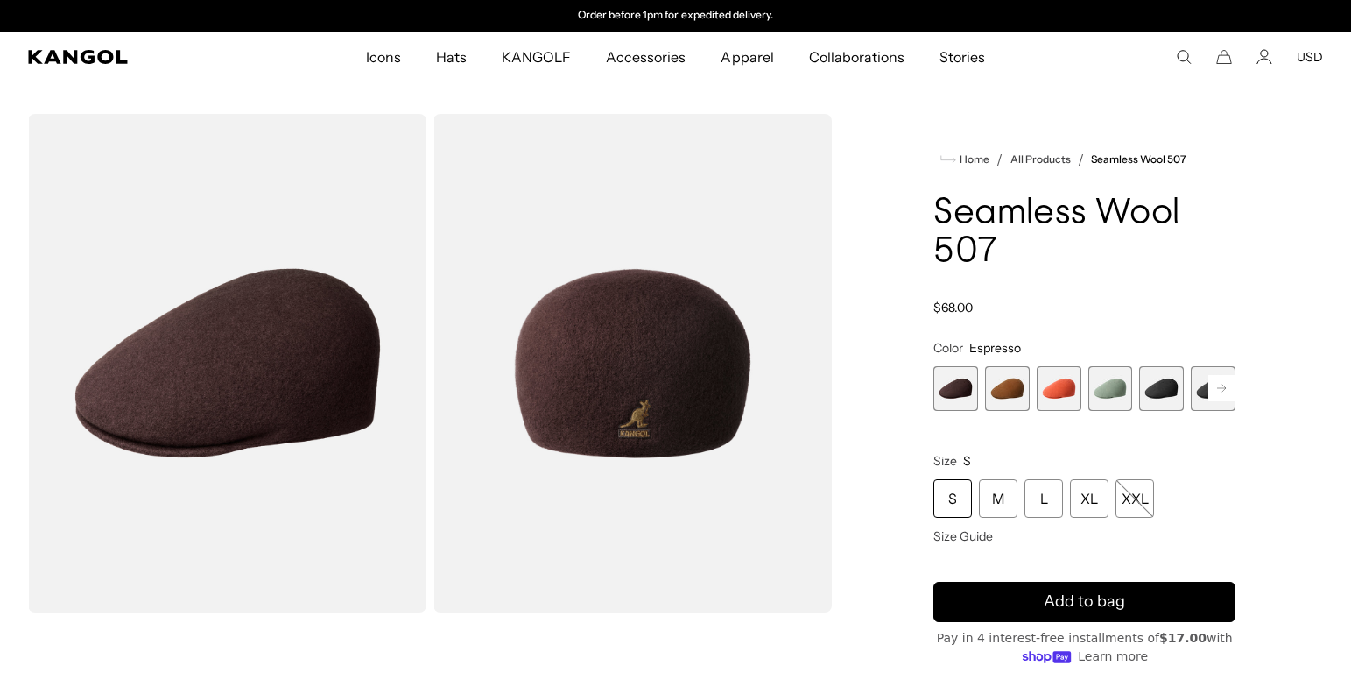
click at [316, 359] on img "Gallery Viewer" at bounding box center [227, 363] width 398 height 498
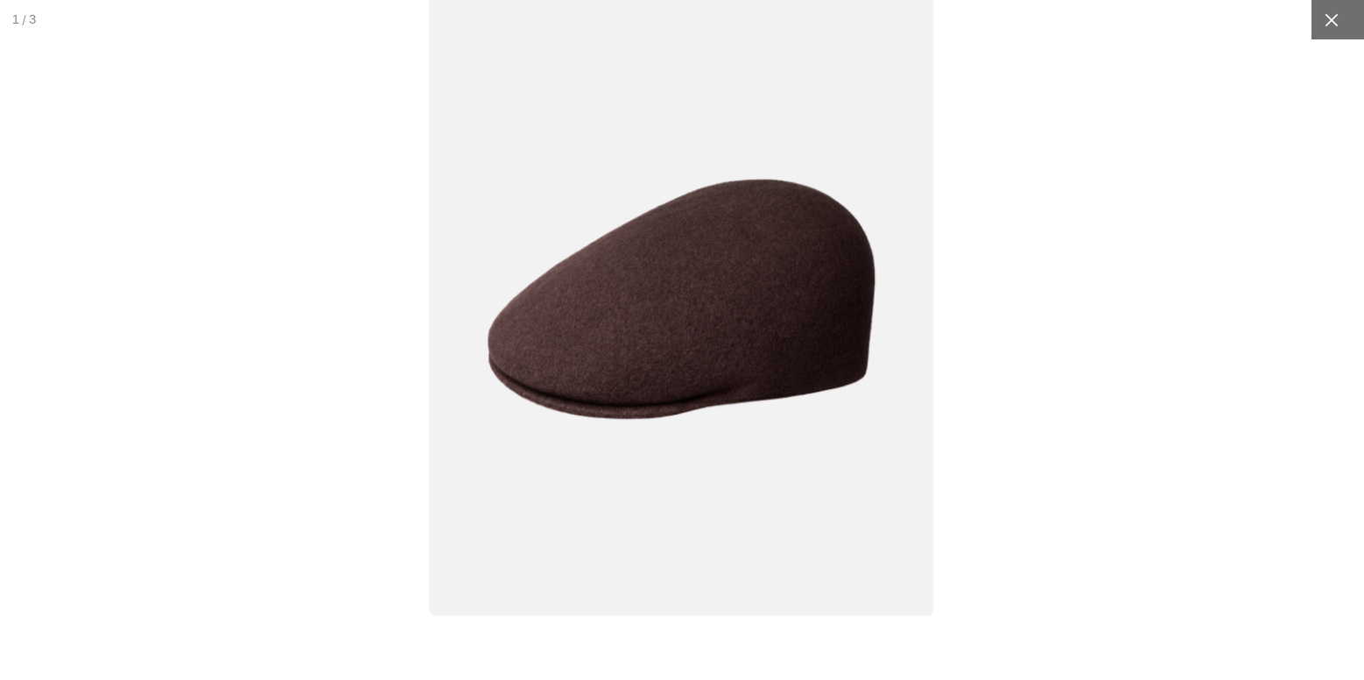
click at [1335, 31] on div at bounding box center [1331, 19] width 39 height 39
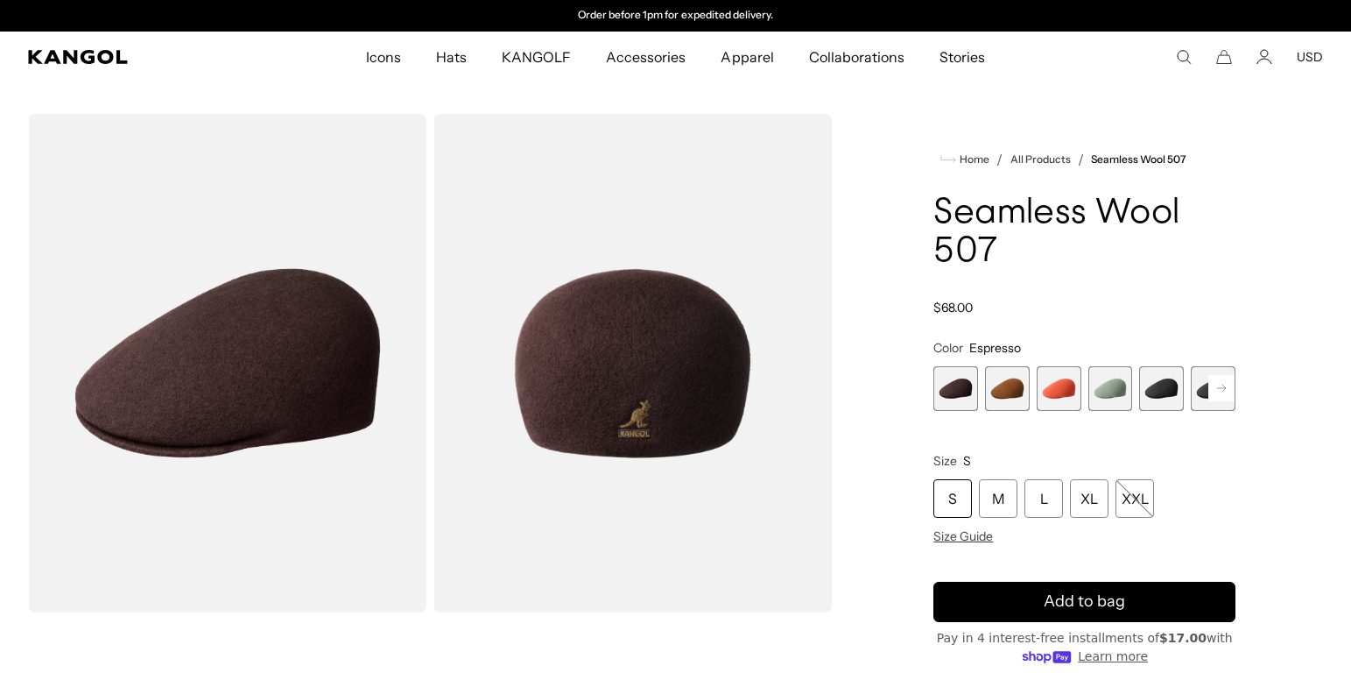
click at [676, 363] on img "Gallery Viewer" at bounding box center [632, 363] width 398 height 498
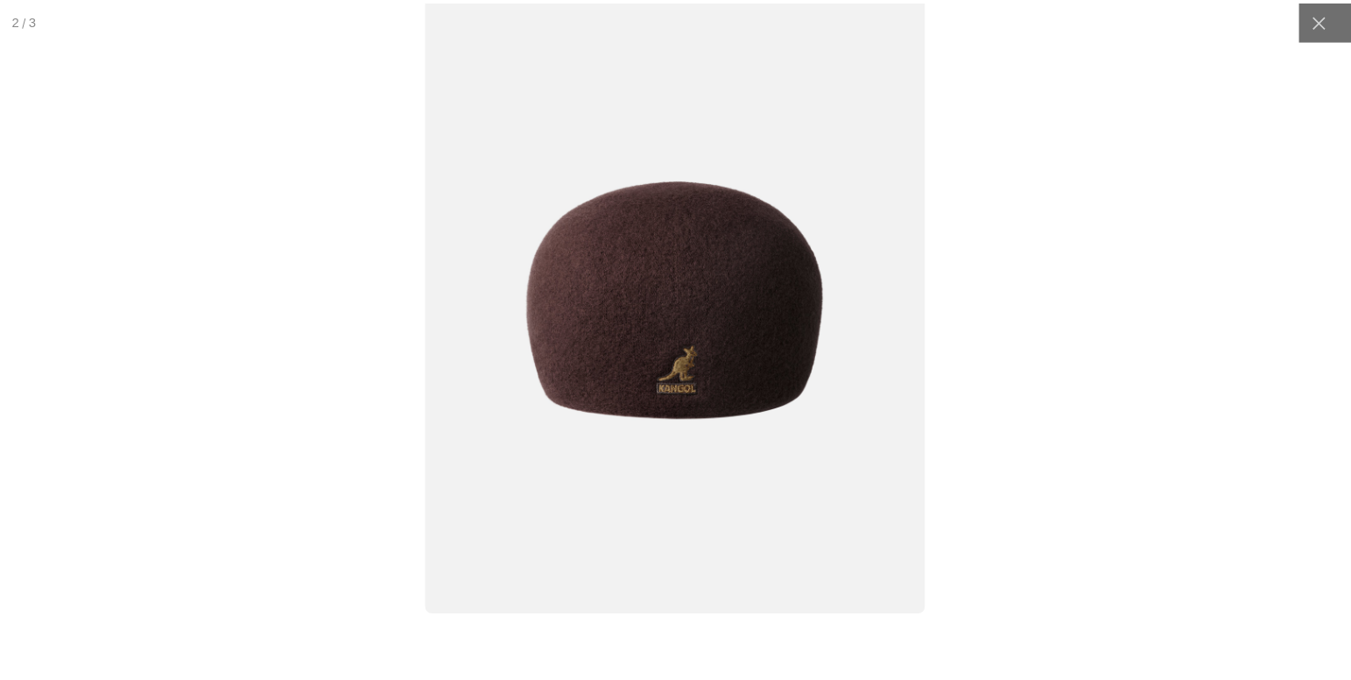
scroll to position [0, 0]
click at [1335, 16] on div at bounding box center [1331, 19] width 39 height 39
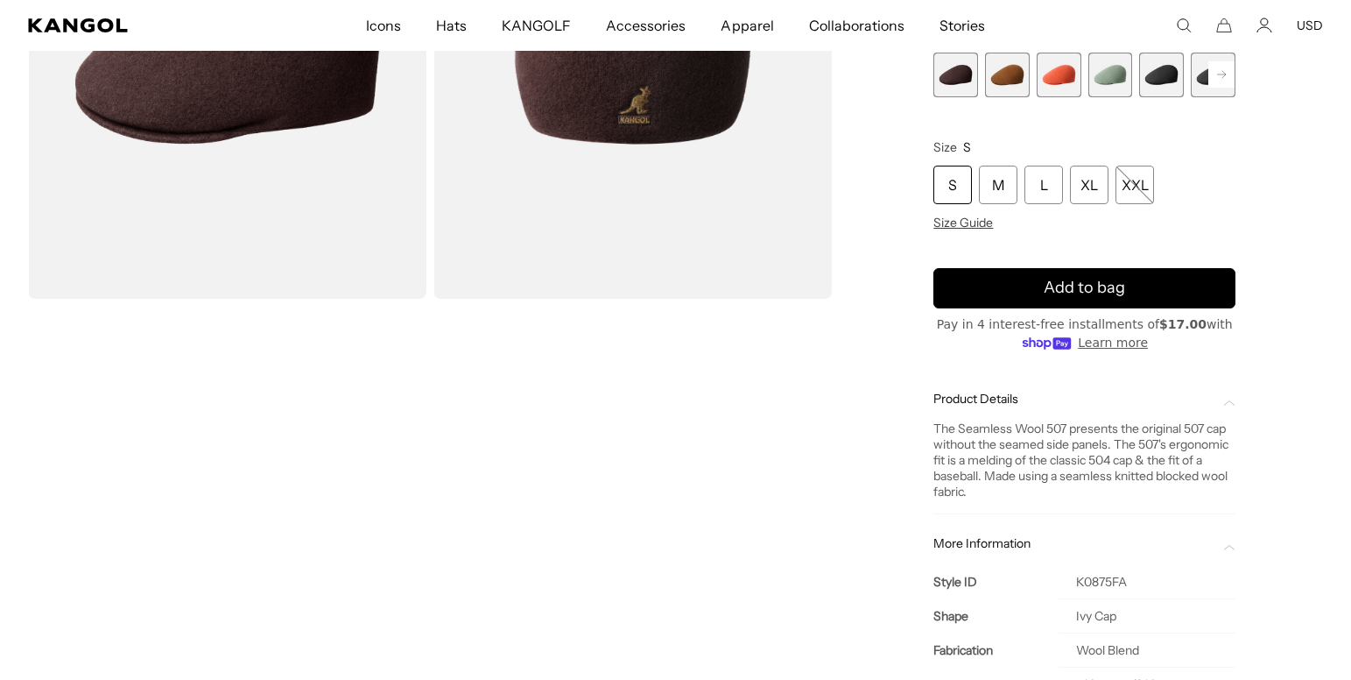
scroll to position [0, 361]
click at [1163, 81] on span "5 of 9" at bounding box center [1161, 75] width 45 height 45
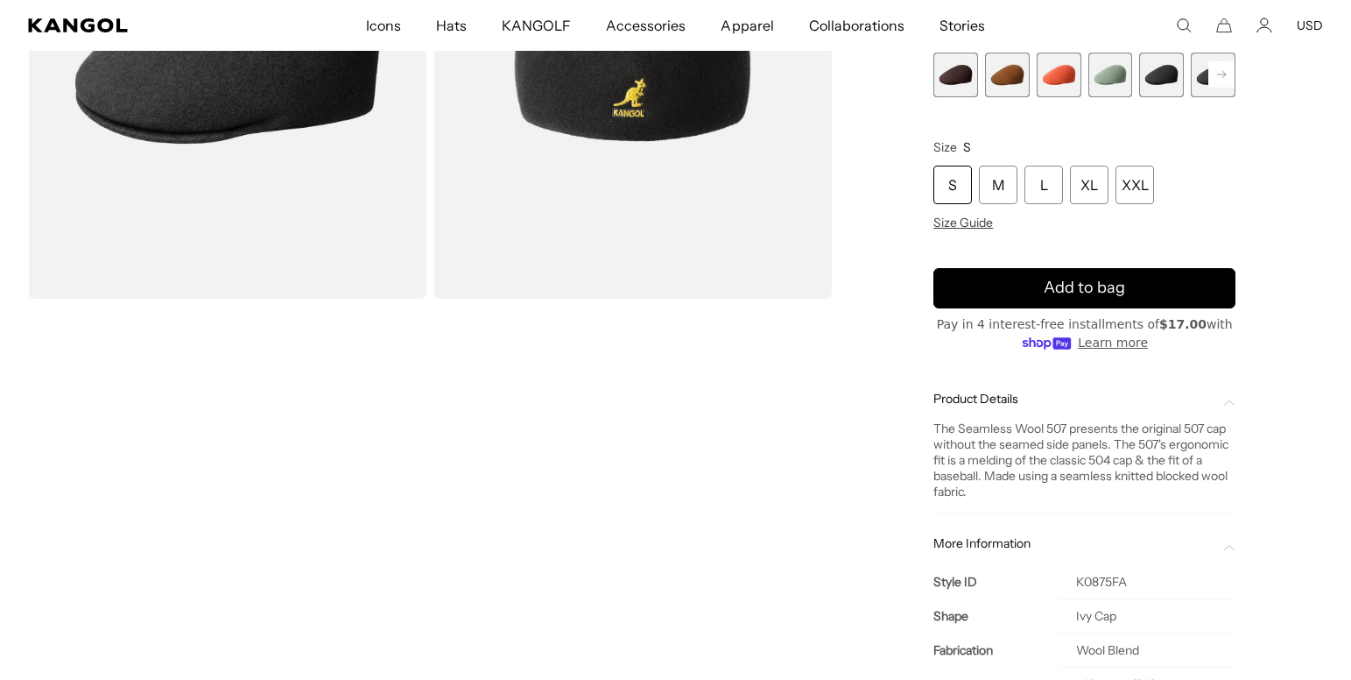
click at [962, 77] on span "1 of 9" at bounding box center [956, 75] width 45 height 45
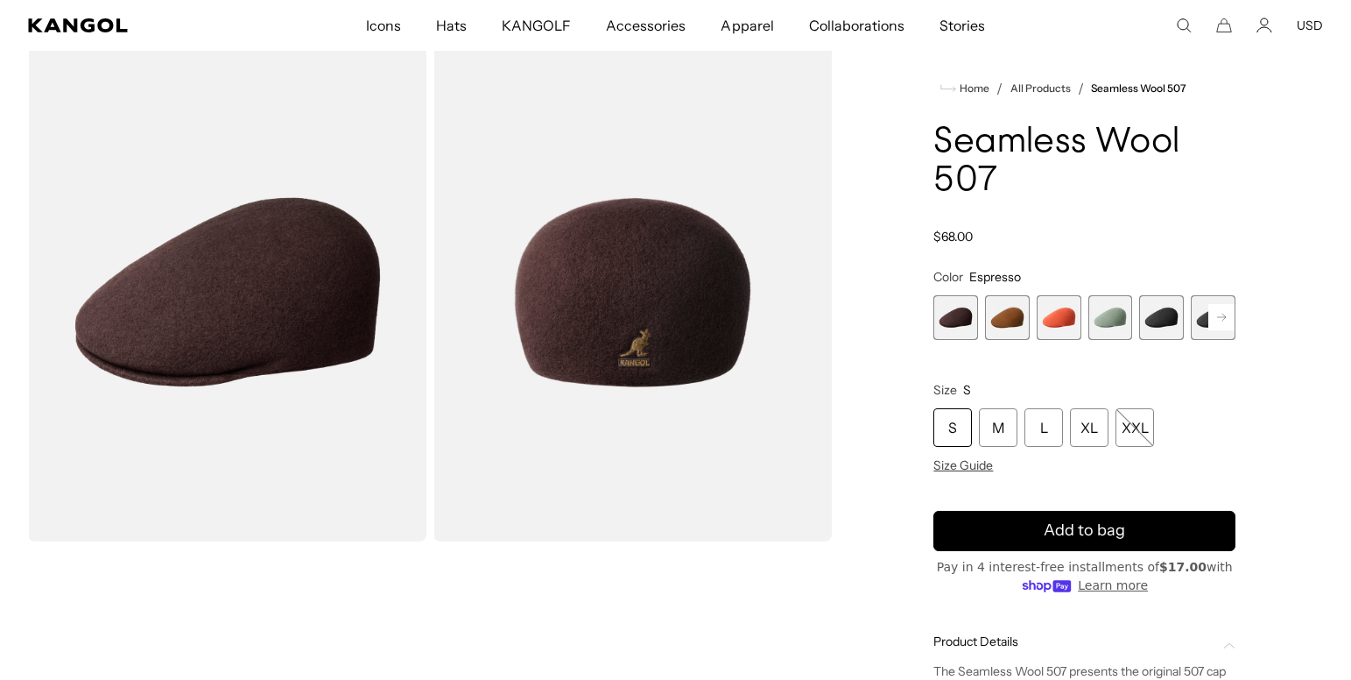
scroll to position [0, 361]
click at [1221, 320] on rect at bounding box center [1222, 317] width 26 height 26
click at [1166, 321] on span "7 of 9" at bounding box center [1161, 317] width 45 height 45
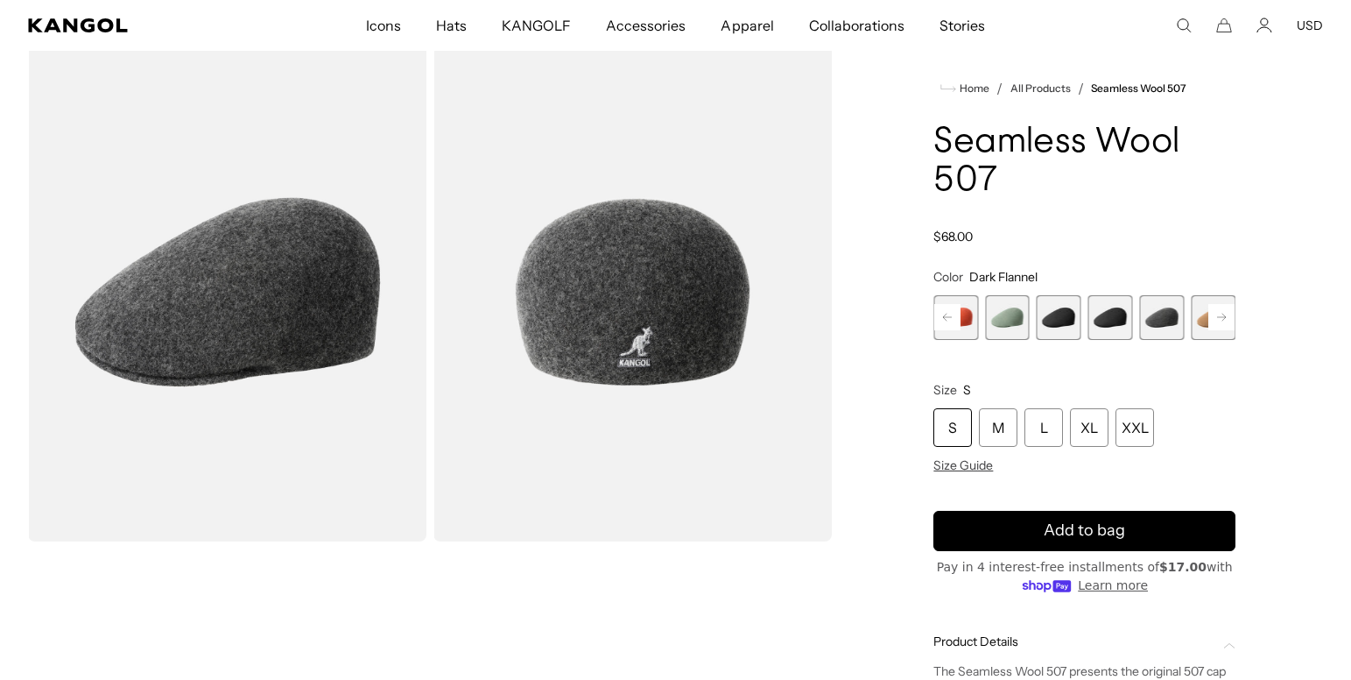
click at [1221, 318] on rect at bounding box center [1222, 317] width 26 height 26
click at [1221, 318] on div "Previous Next Espresso Variant sold out or unavailable Rustic Caramel Variant s…" at bounding box center [1085, 317] width 302 height 45
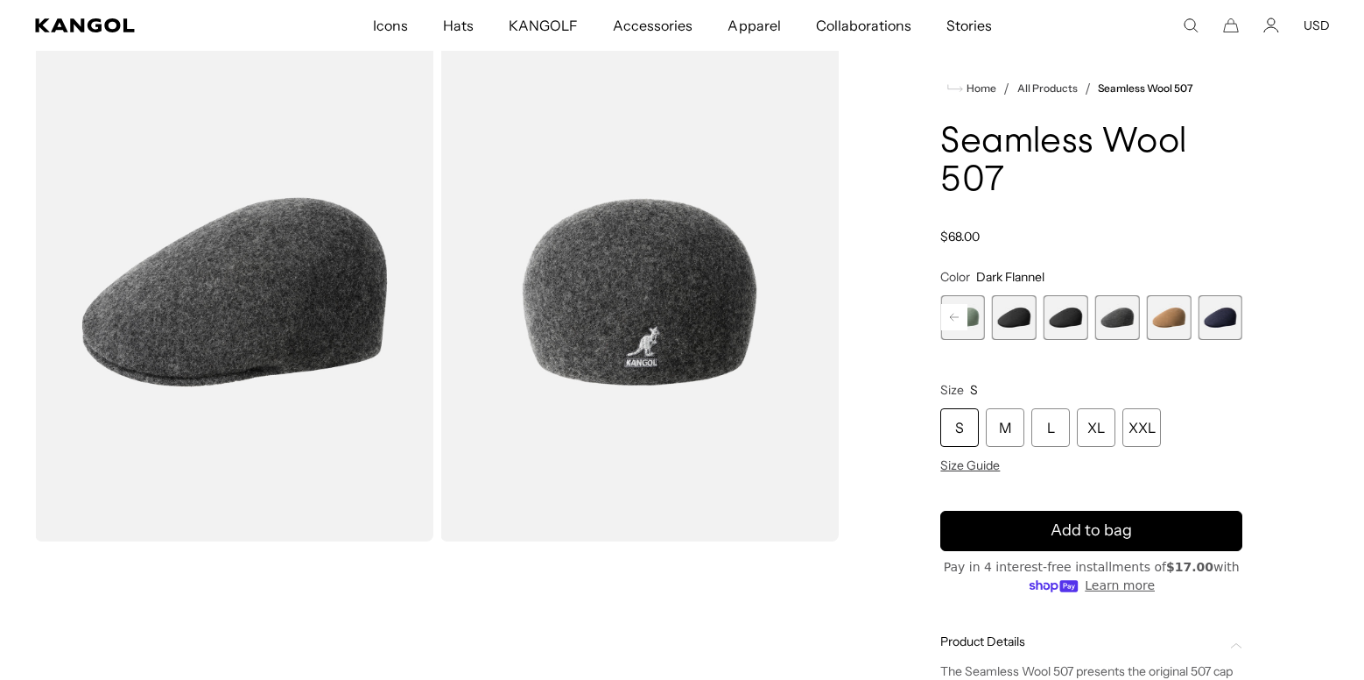
scroll to position [0, 361]
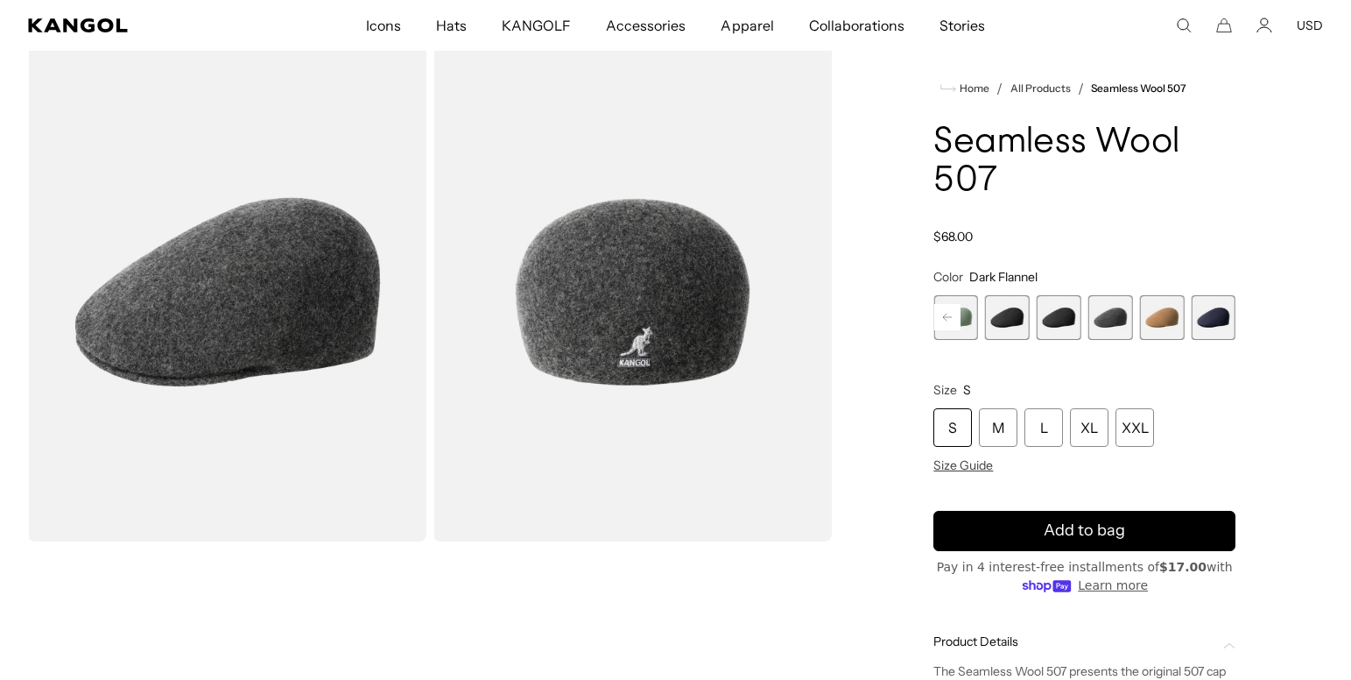
click at [1216, 317] on span "9 of 9" at bounding box center [1213, 317] width 45 height 45
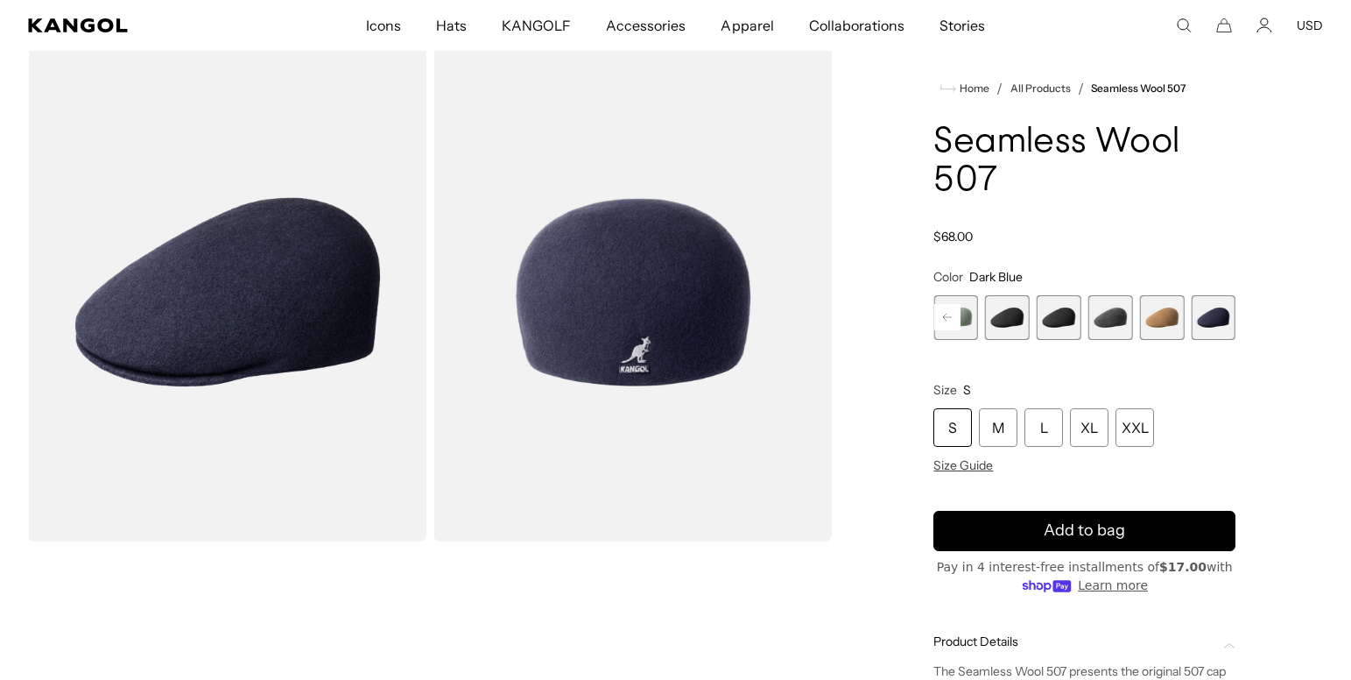
click at [253, 307] on img "Gallery Viewer" at bounding box center [227, 292] width 398 height 498
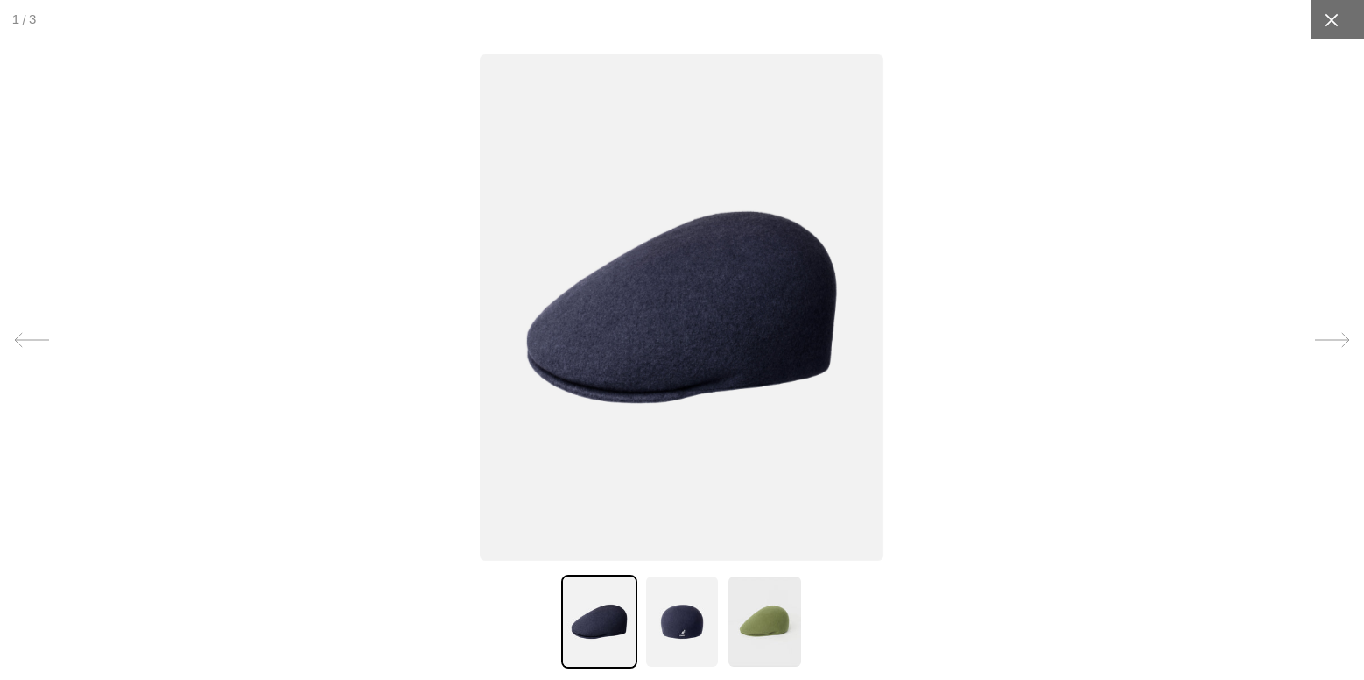
click at [1334, 27] on div at bounding box center [1331, 19] width 39 height 39
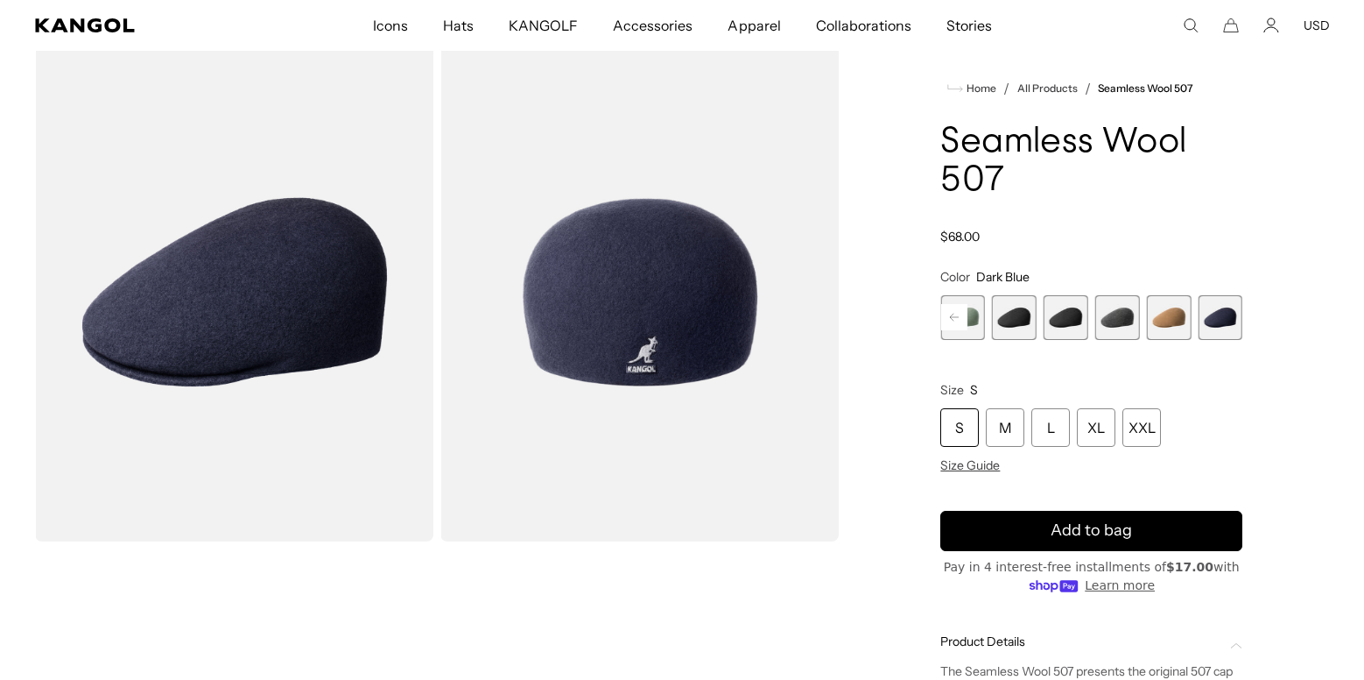
scroll to position [0, 361]
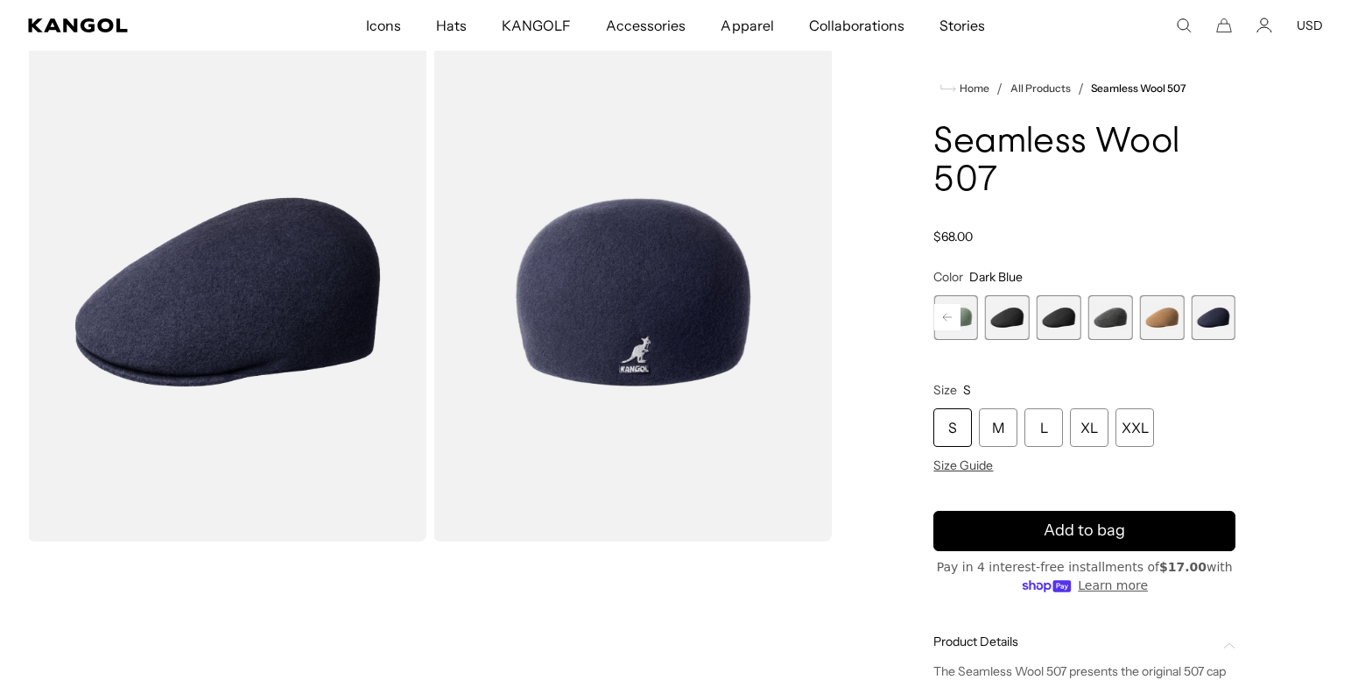
click at [305, 289] on img "Gallery Viewer" at bounding box center [227, 292] width 398 height 498
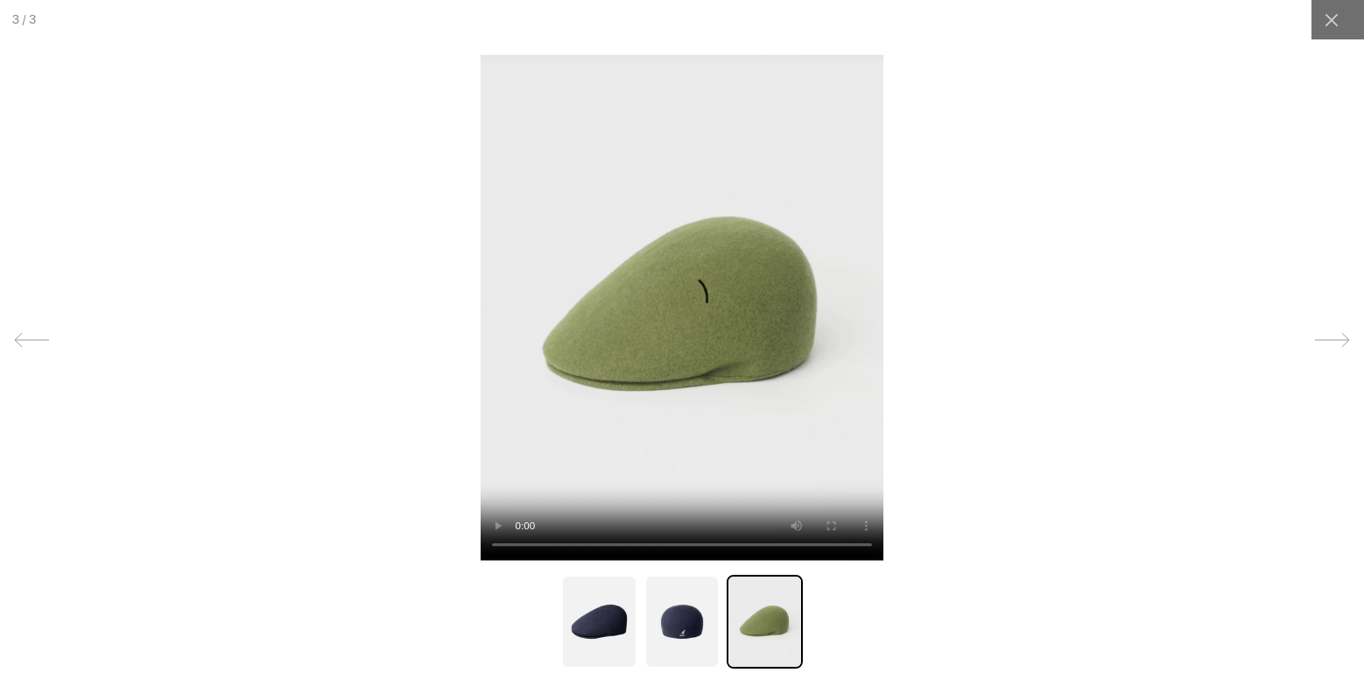
scroll to position [0, 0]
click at [31, 341] on icon at bounding box center [31, 339] width 35 height 35
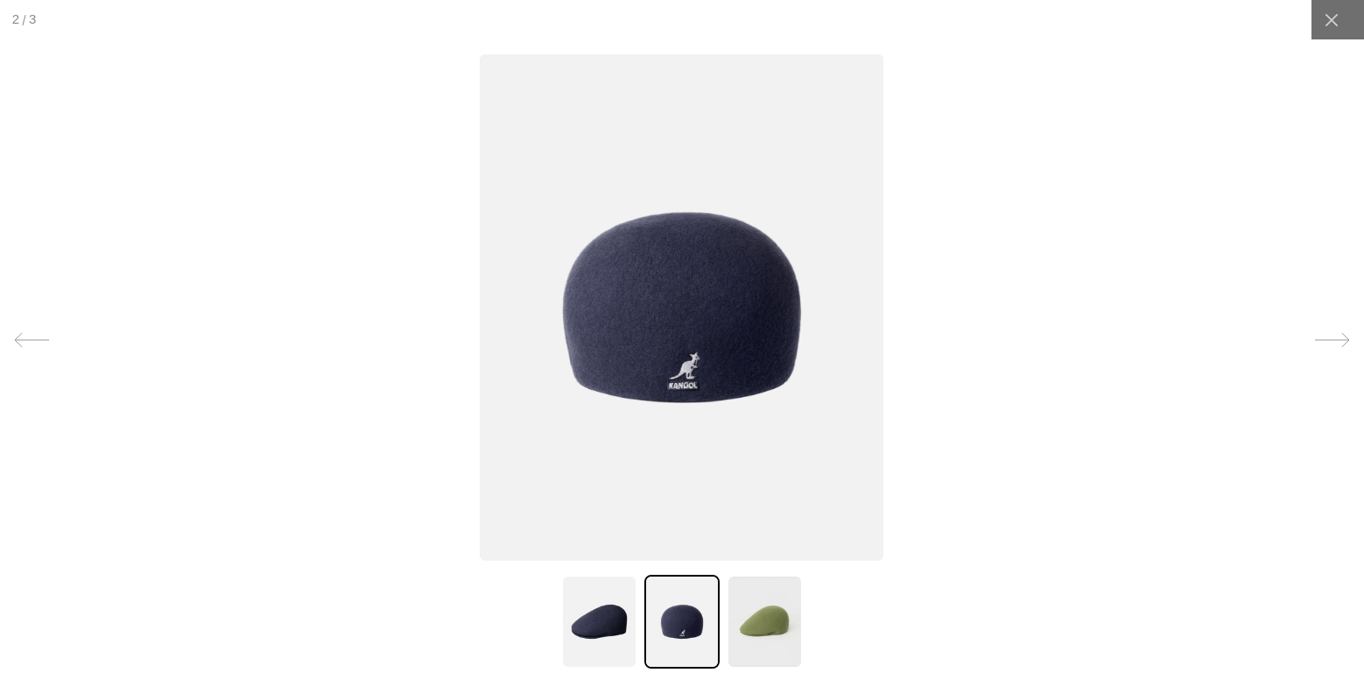
scroll to position [0, 361]
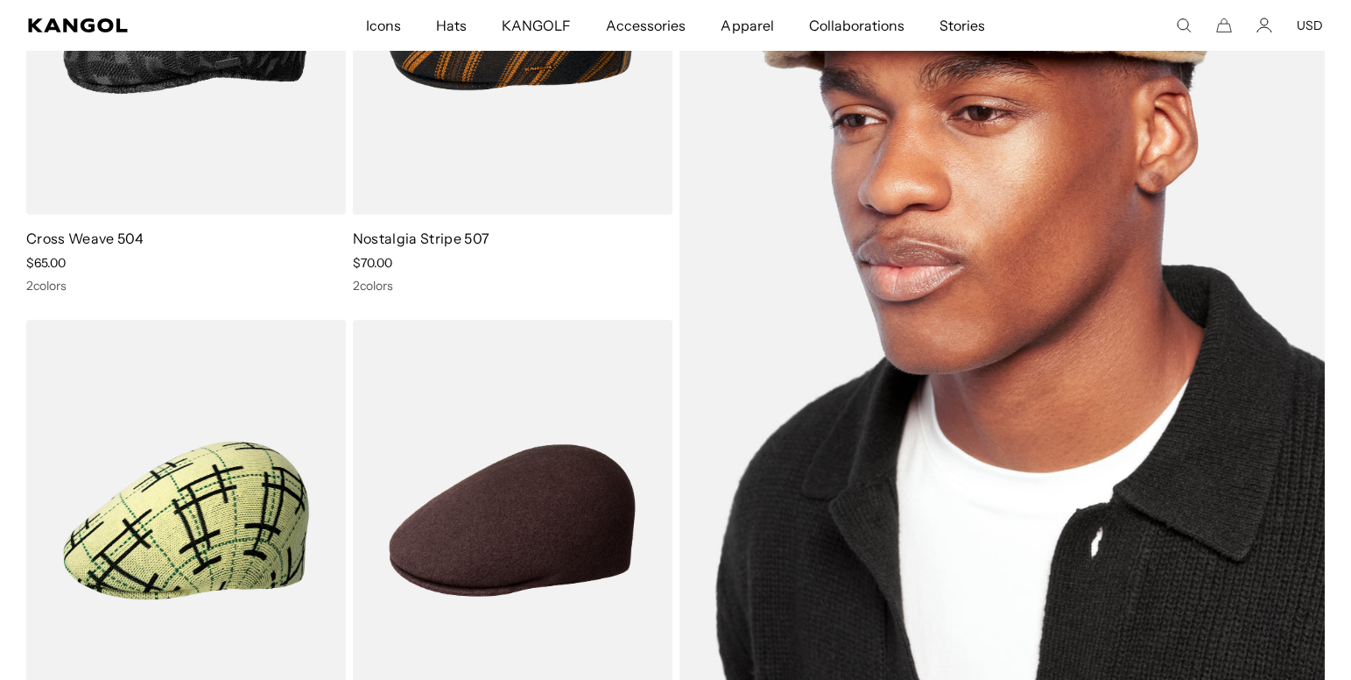
scroll to position [560, 0]
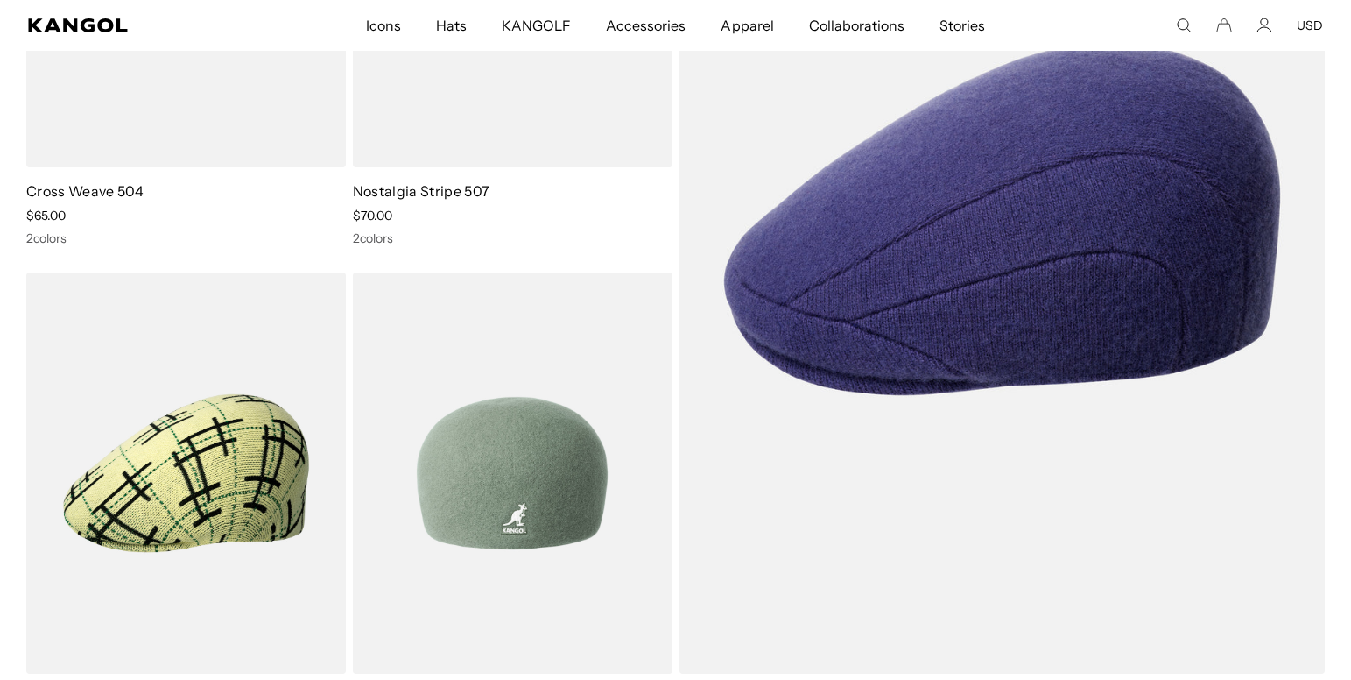
click at [541, 485] on img at bounding box center [513, 472] width 320 height 401
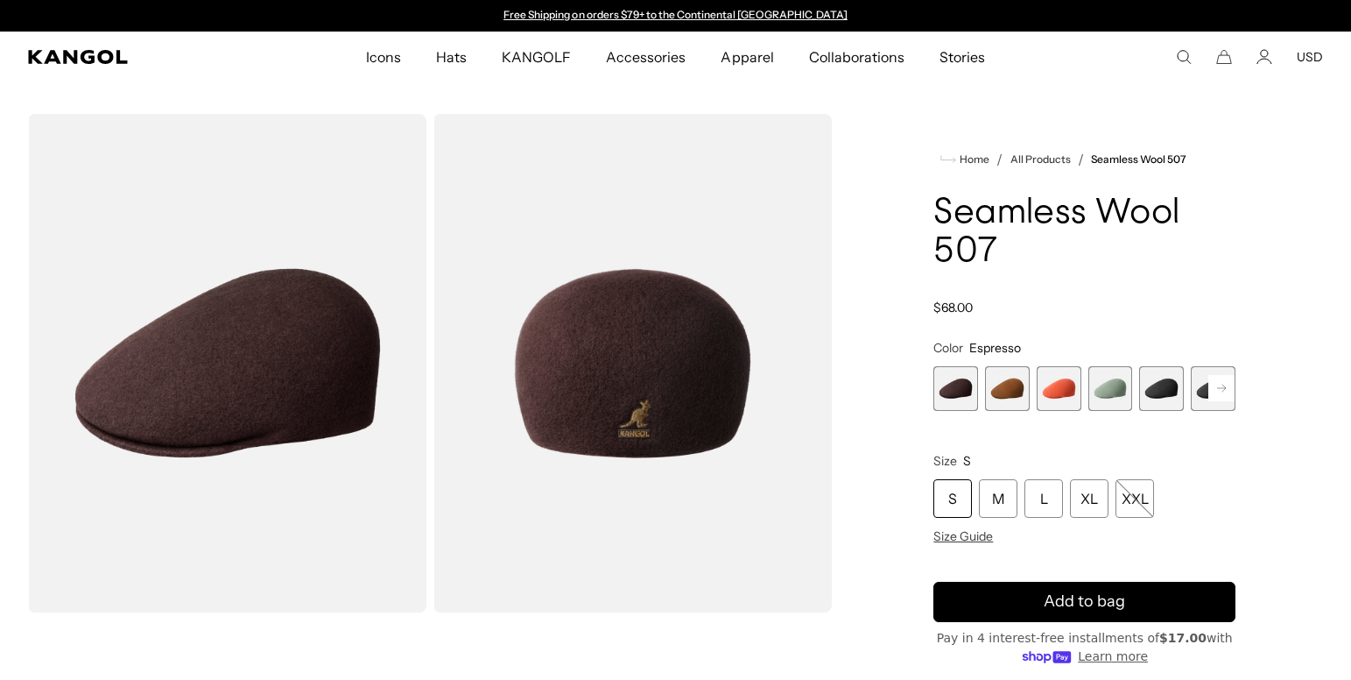
click at [1200, 398] on span "6 of 9" at bounding box center [1213, 388] width 45 height 45
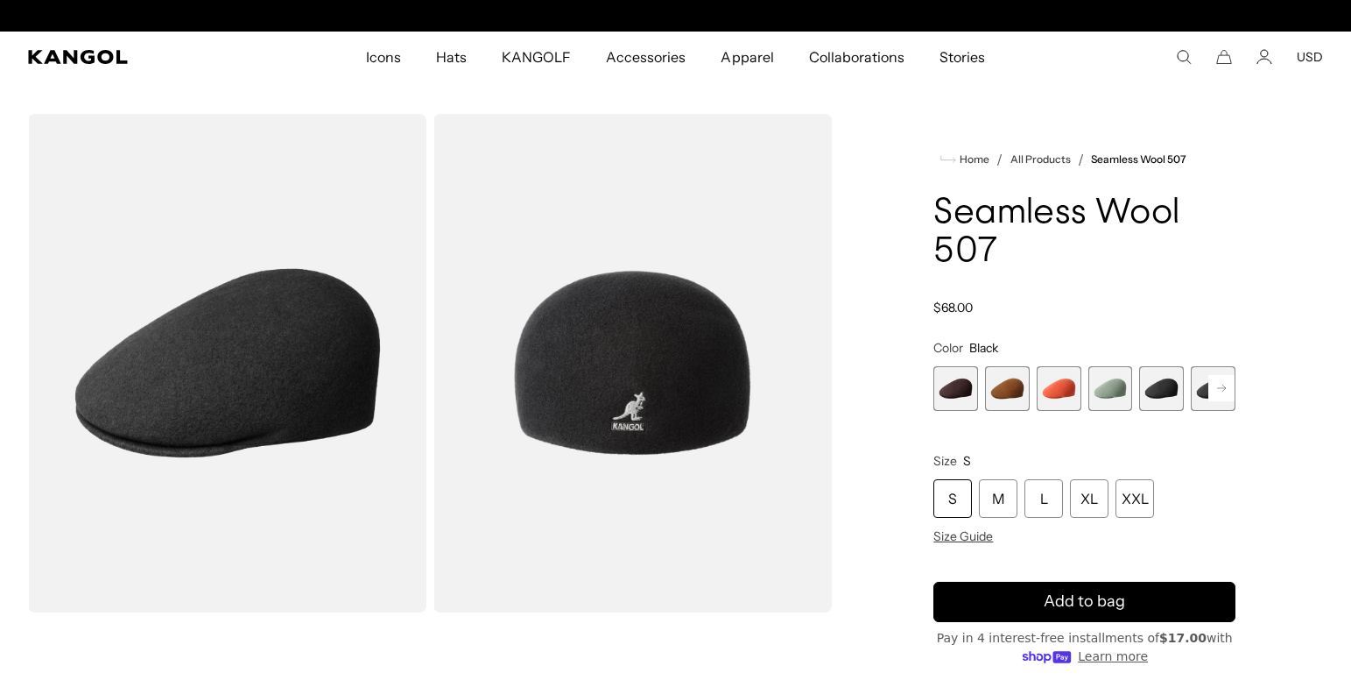
click at [1217, 394] on rect at bounding box center [1222, 388] width 26 height 26
click at [1204, 394] on span "7 of 9" at bounding box center [1213, 388] width 45 height 45
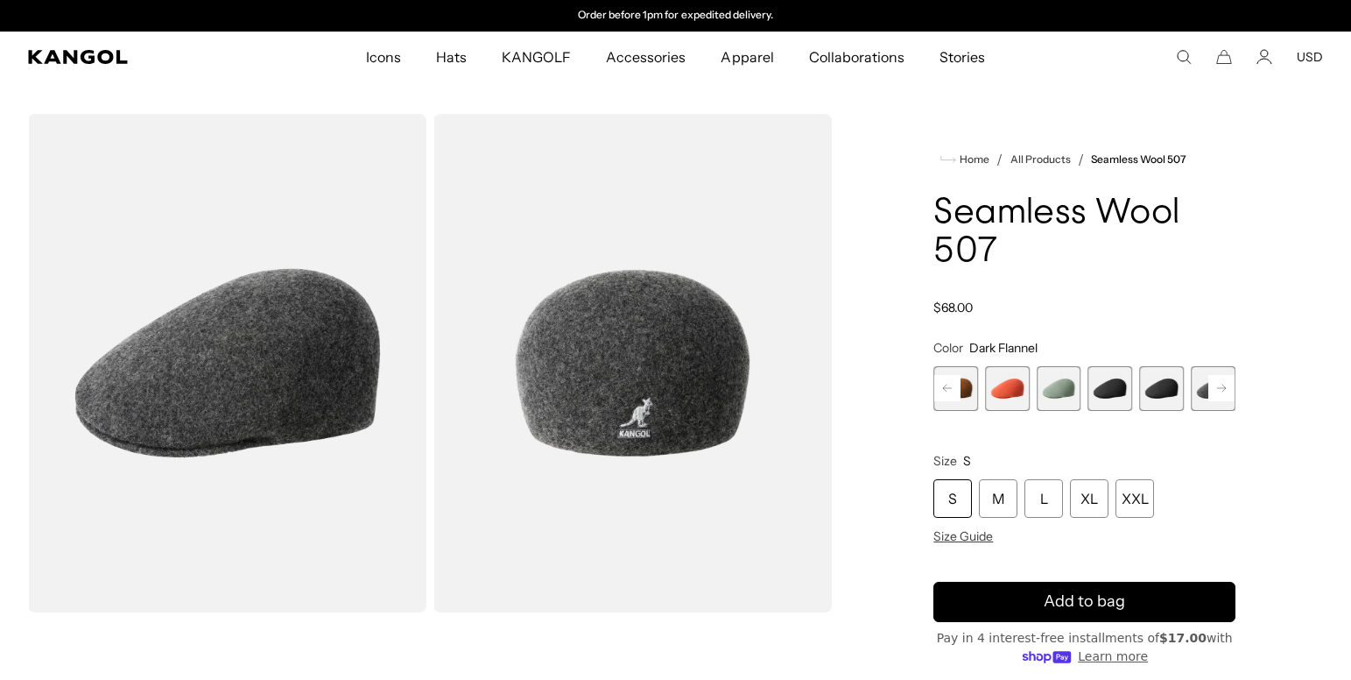
click at [1215, 392] on rect at bounding box center [1222, 388] width 26 height 26
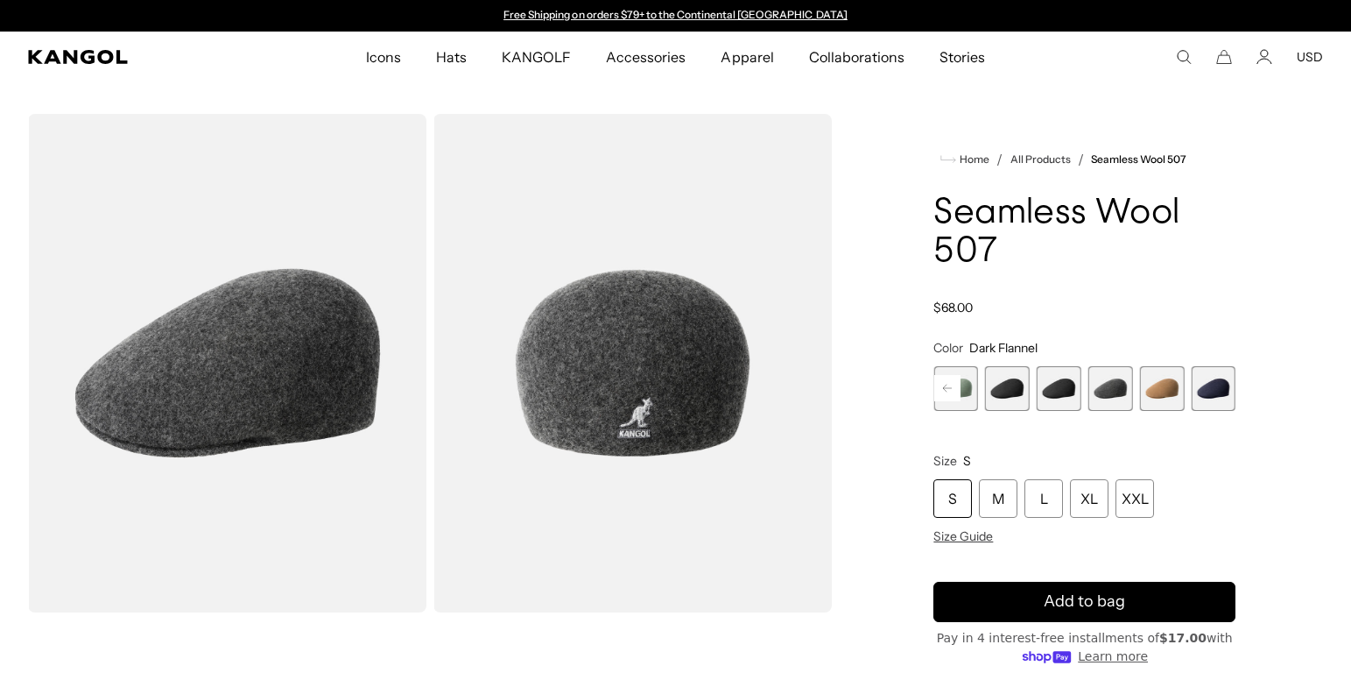
click at [1215, 392] on div "Previous Next Espresso Variant sold out or unavailable Rustic Caramel Variant s…" at bounding box center [1085, 388] width 302 height 45
click at [1213, 392] on span "9 of 9" at bounding box center [1213, 388] width 45 height 45
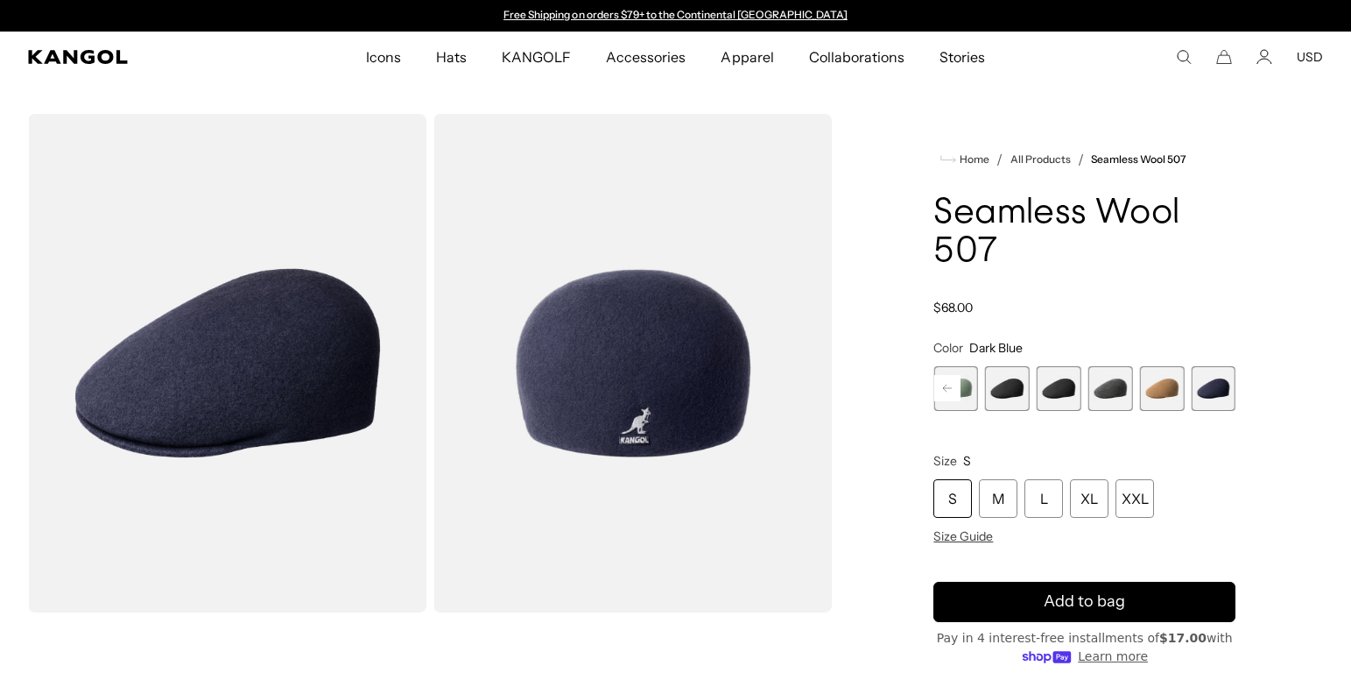
click at [263, 361] on img "Gallery Viewer" at bounding box center [227, 363] width 398 height 498
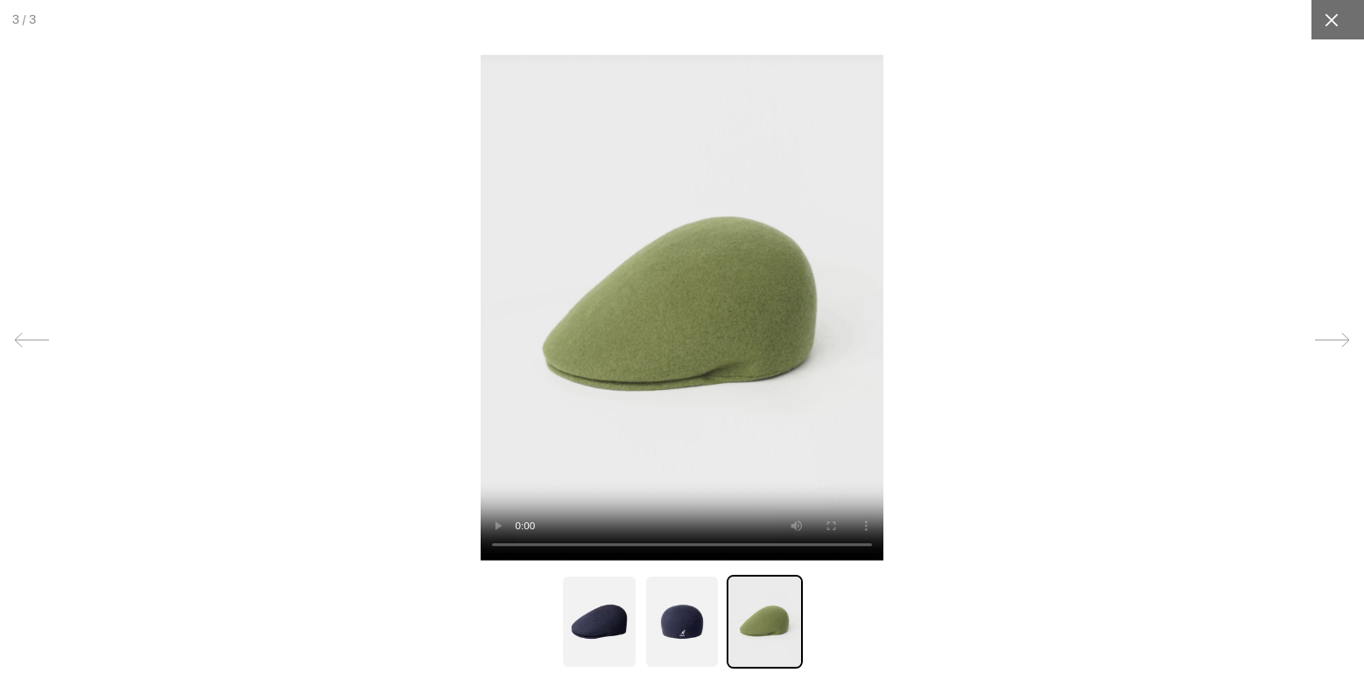
click at [1312, 24] on div at bounding box center [1331, 19] width 39 height 39
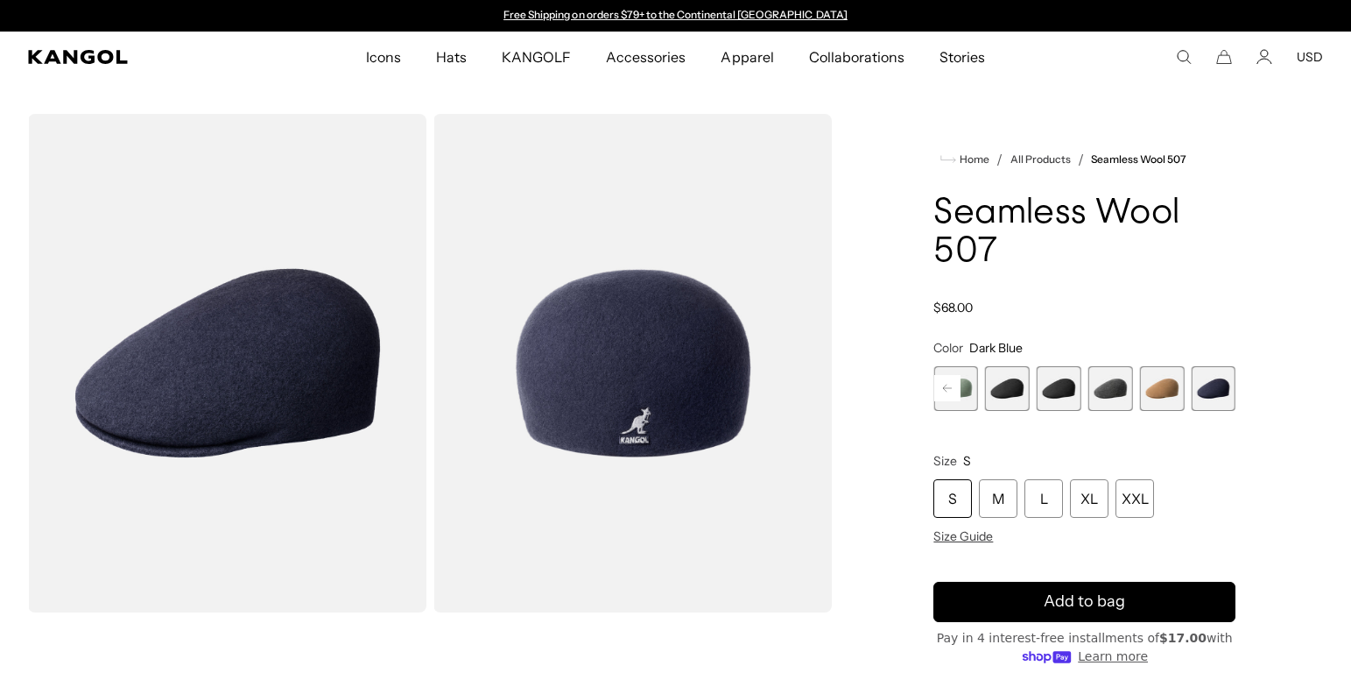
click at [664, 389] on img "Gallery Viewer" at bounding box center [632, 363] width 398 height 498
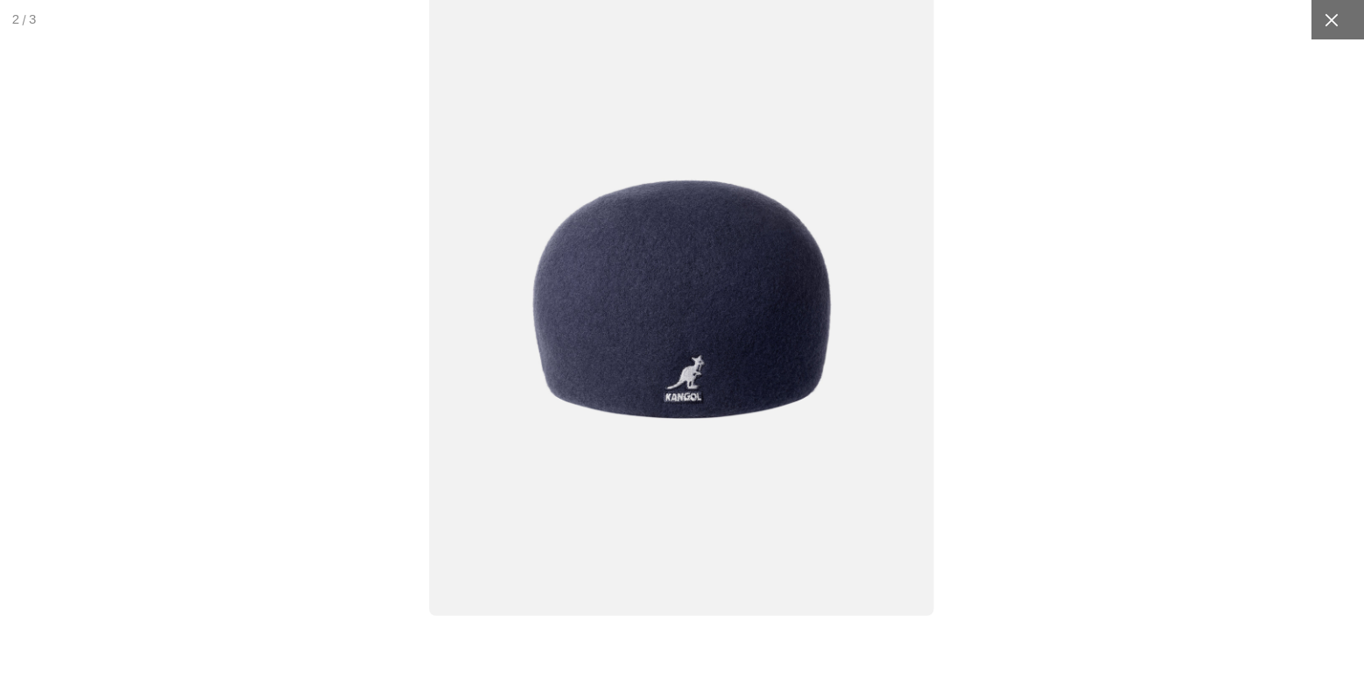
click at [1324, 32] on div at bounding box center [1331, 19] width 39 height 39
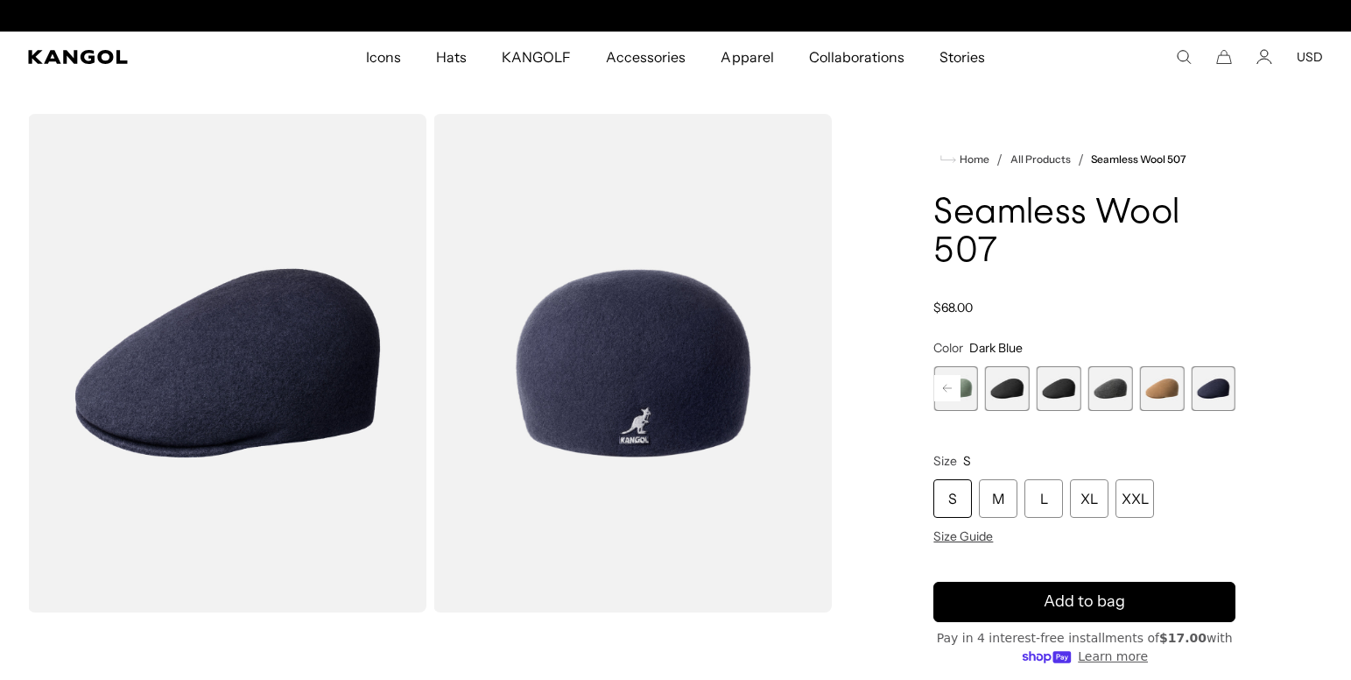
scroll to position [0, 361]
click at [1064, 395] on span "6 of 9" at bounding box center [1059, 388] width 45 height 45
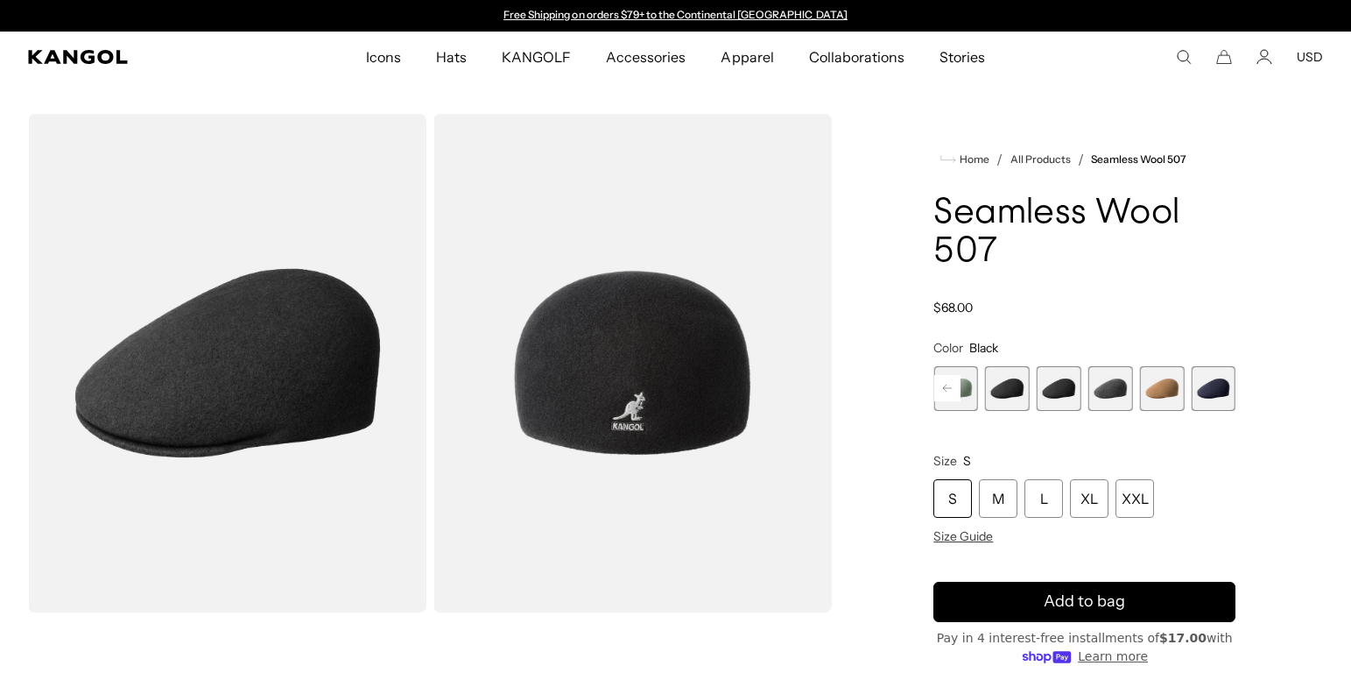
click at [652, 350] on img "Gallery Viewer" at bounding box center [632, 363] width 398 height 498
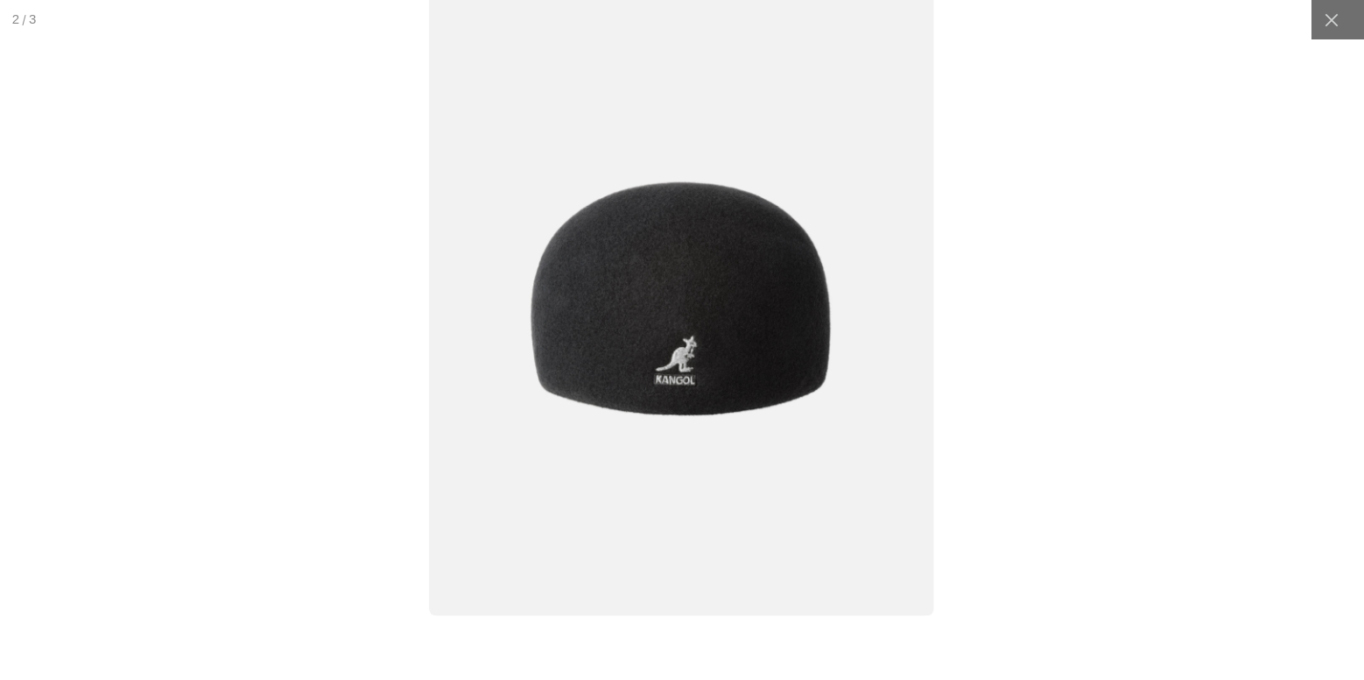
scroll to position [0, 361]
